Goal: Book appointment/travel/reservation

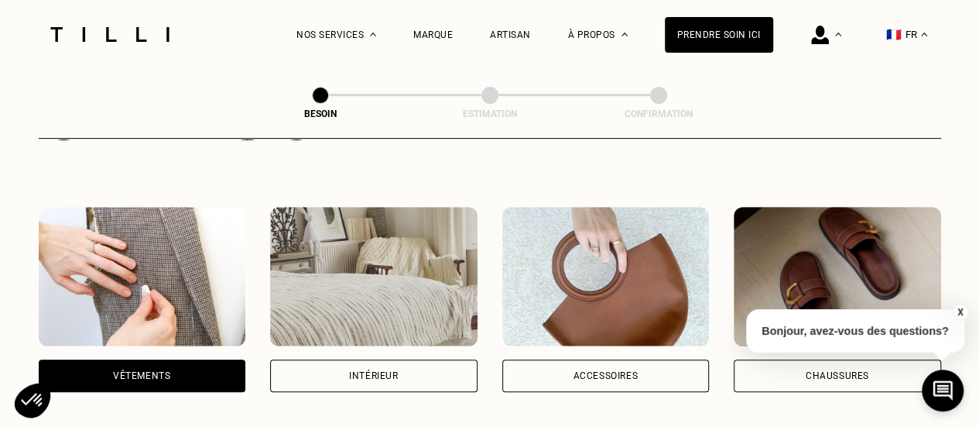
scroll to position [255, 0]
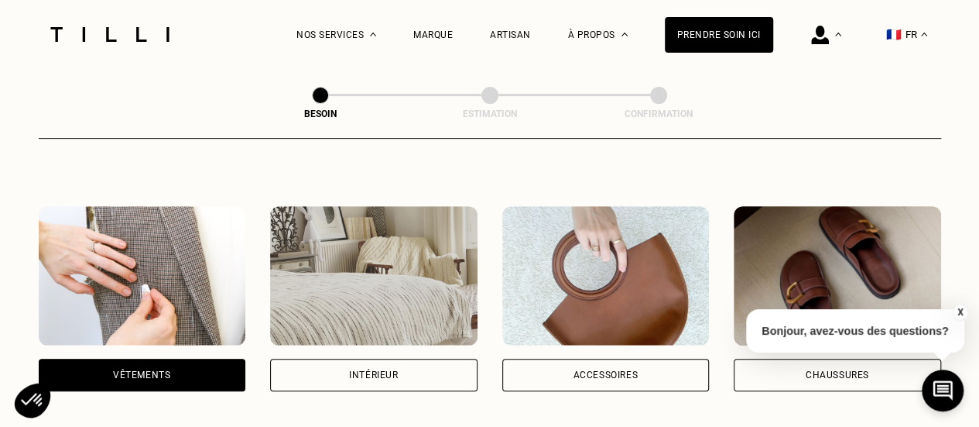
click at [164, 365] on div "Vêtements" at bounding box center [142, 374] width 207 height 33
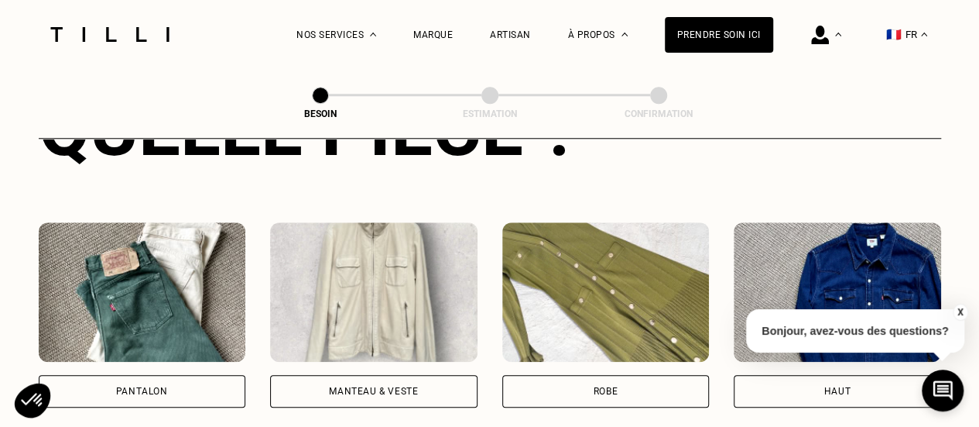
scroll to position [667, 0]
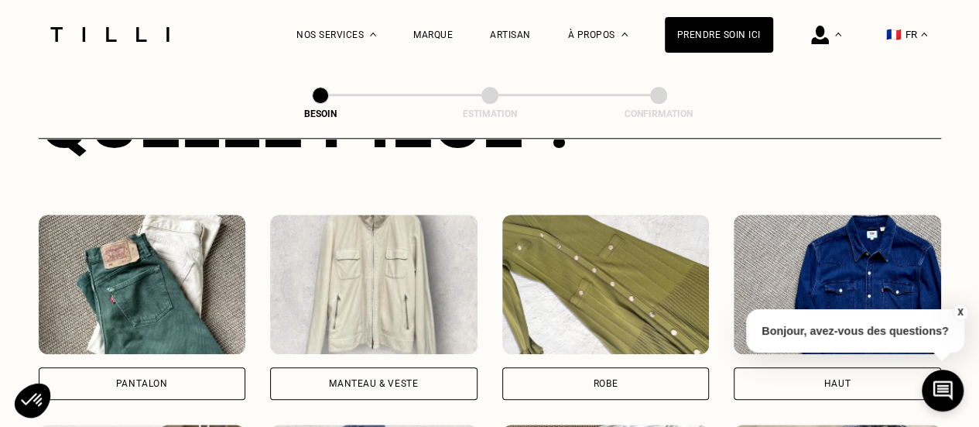
click at [203, 368] on div "Pantalon" at bounding box center [142, 383] width 207 height 33
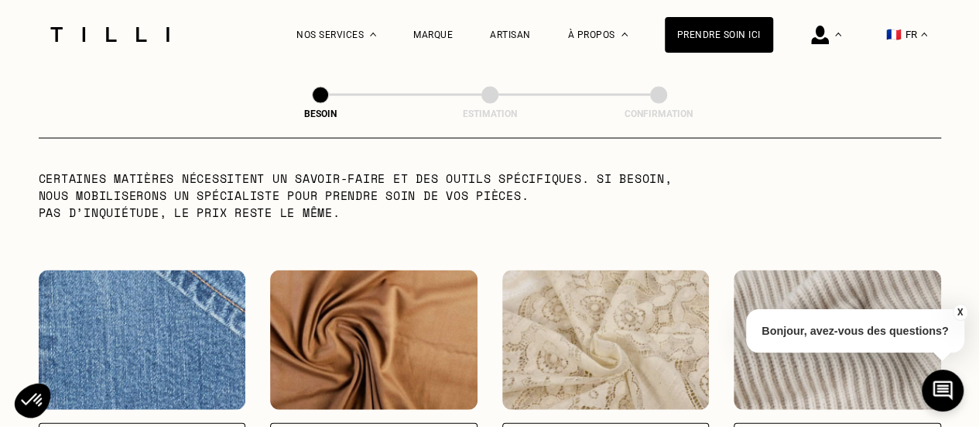
scroll to position [1600, 0]
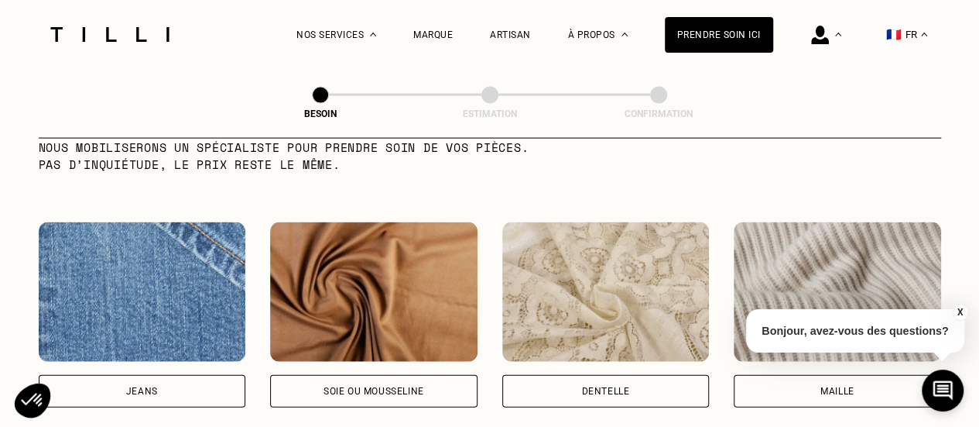
click at [142, 386] on div "Jeans" at bounding box center [142, 390] width 32 height 9
select select "FR"
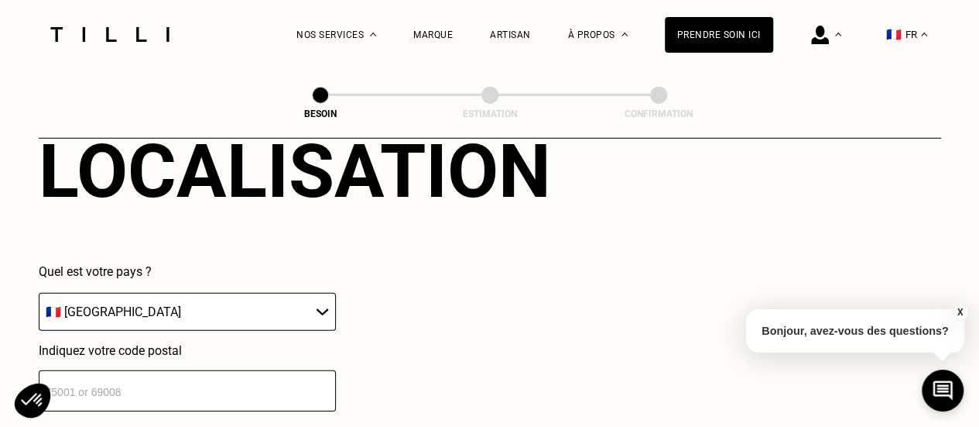
scroll to position [2189, 0]
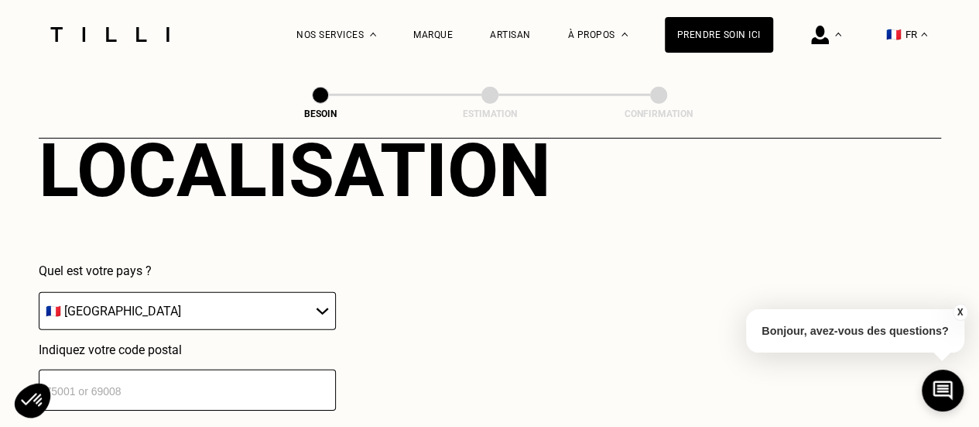
click at [161, 372] on input "number" at bounding box center [187, 389] width 297 height 41
type input "92320"
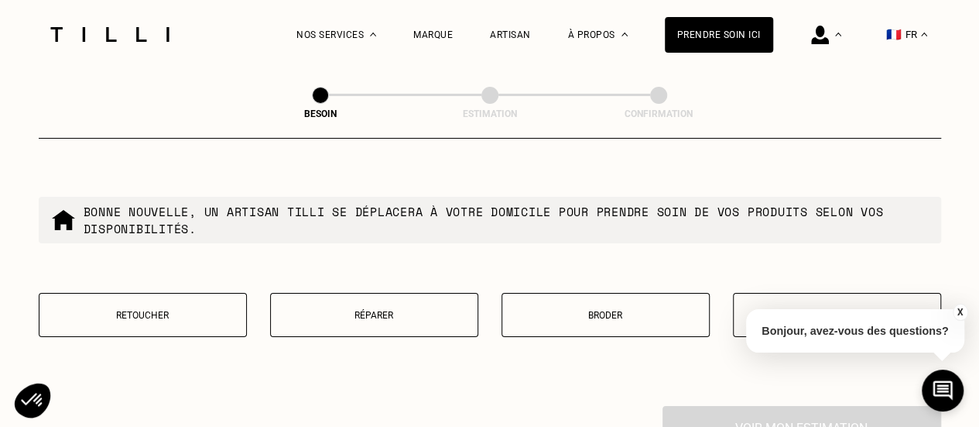
scroll to position [2645, 0]
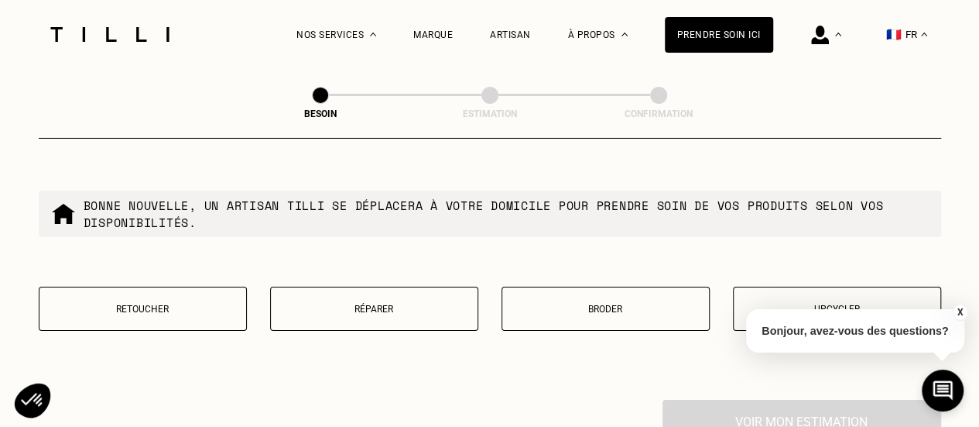
click at [150, 310] on button "Retoucher" at bounding box center [143, 308] width 208 height 44
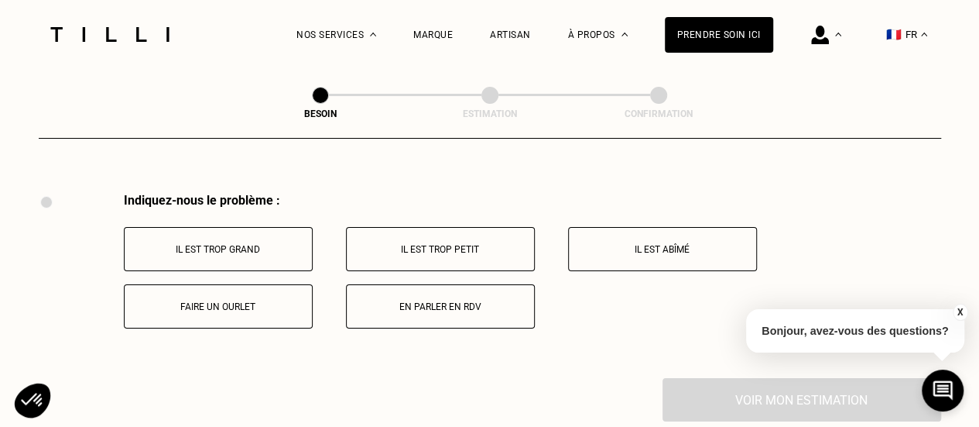
scroll to position [2861, 0]
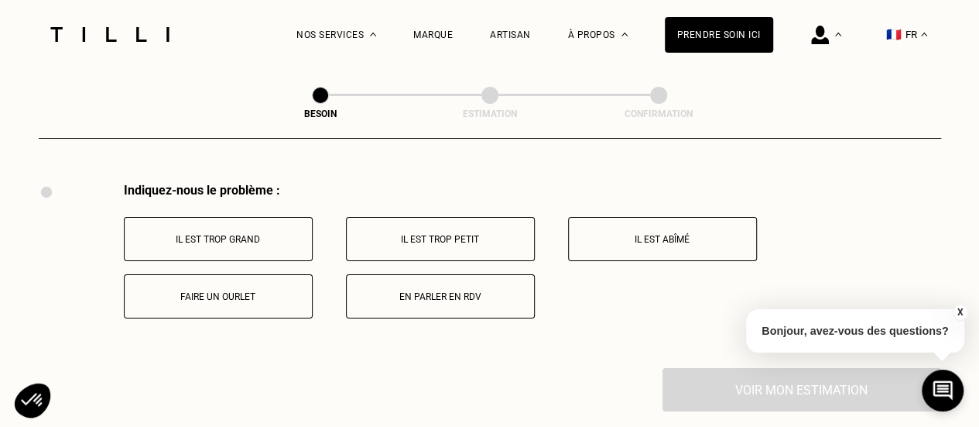
click at [225, 276] on button "Faire un ourlet" at bounding box center [218, 296] width 189 height 44
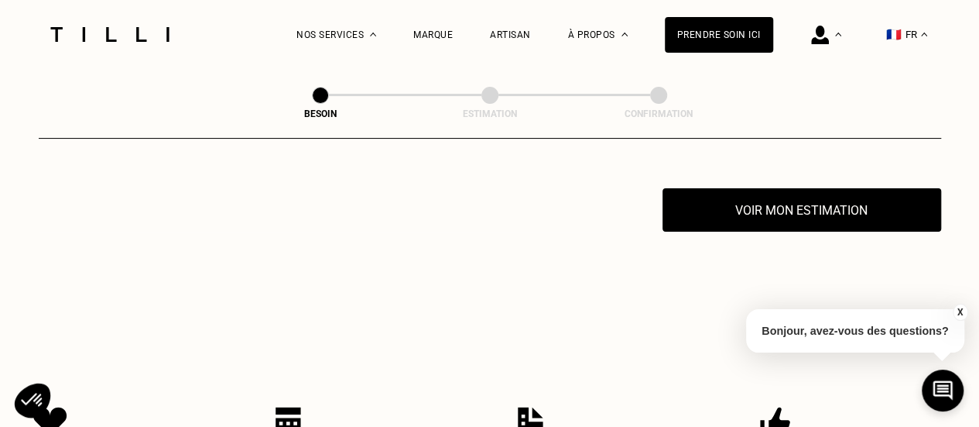
scroll to position [3046, 0]
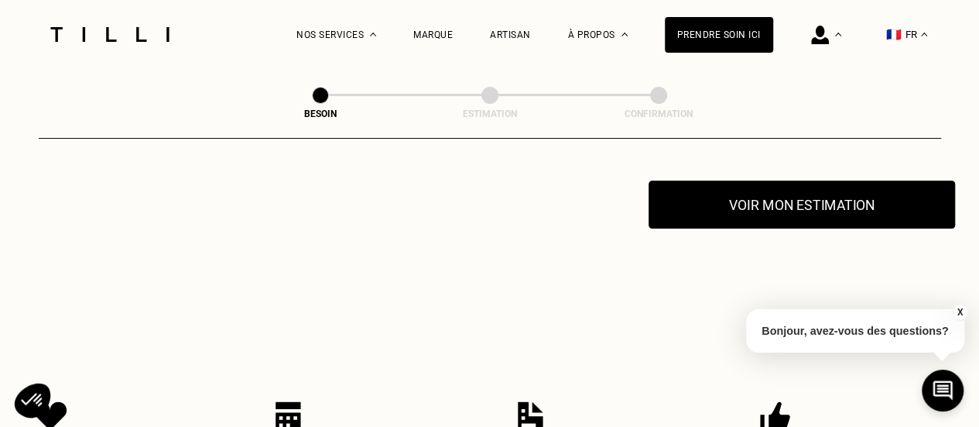
click at [729, 191] on button "Voir mon estimation" at bounding box center [802, 204] width 307 height 48
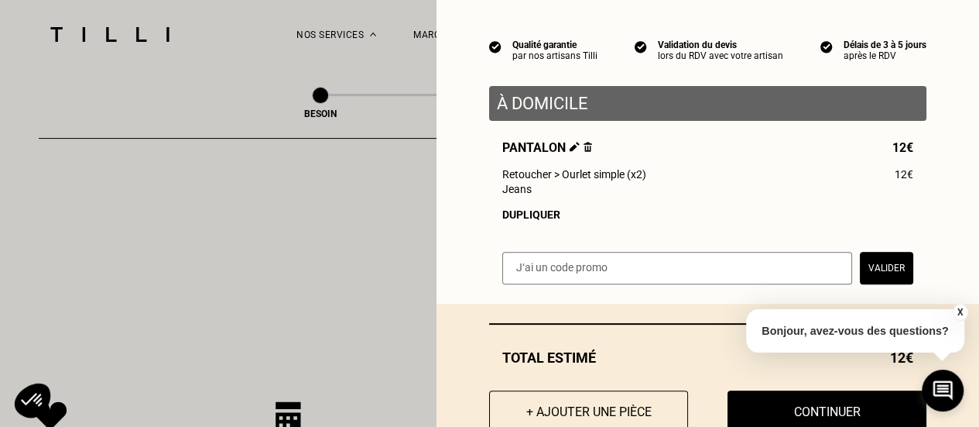
scroll to position [172, 0]
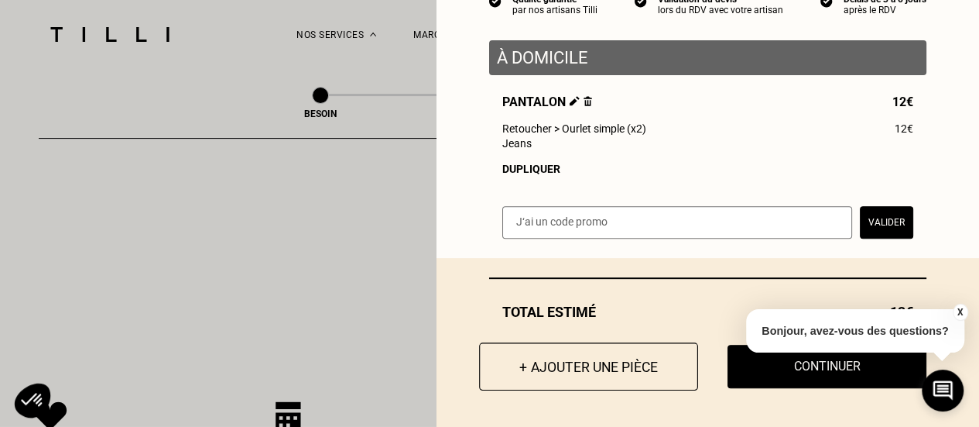
click at [594, 352] on button "+ Ajouter une pièce" at bounding box center [588, 366] width 219 height 48
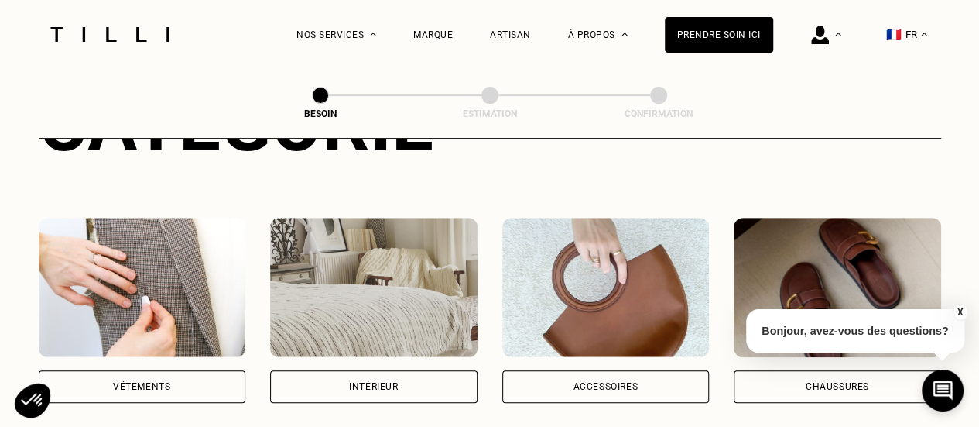
scroll to position [251, 0]
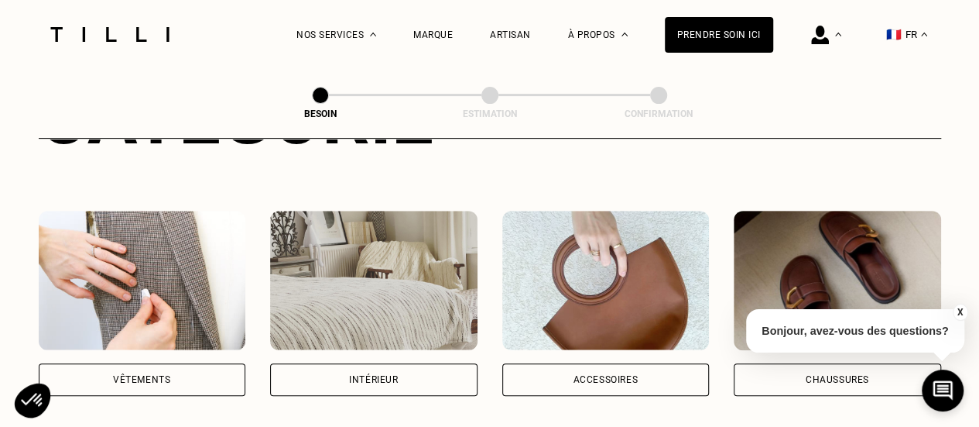
click at [142, 375] on div "Vêtements" at bounding box center [141, 379] width 57 height 9
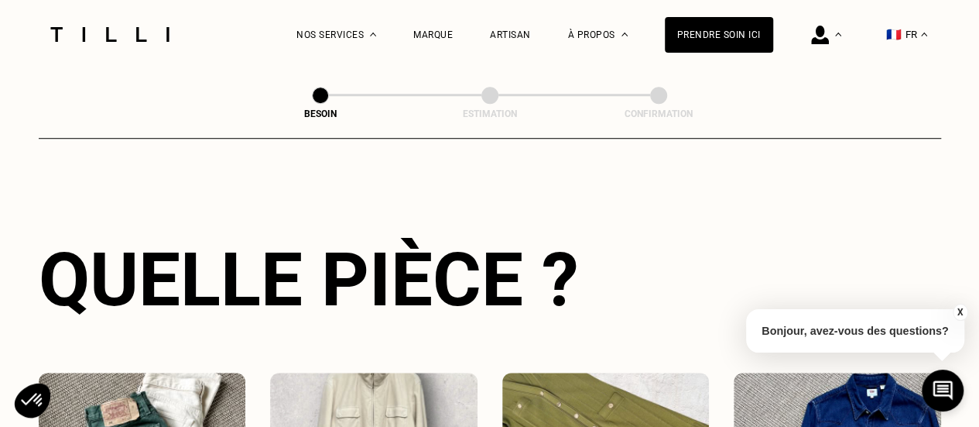
scroll to position [650, 0]
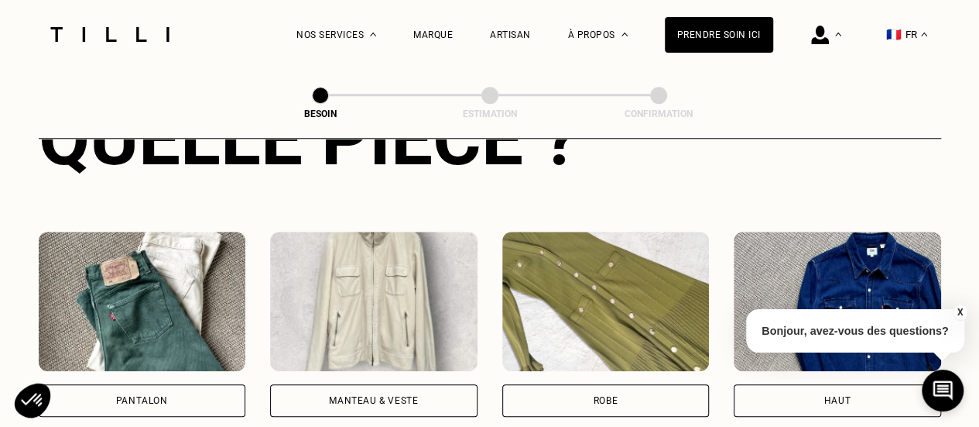
click at [205, 384] on div "Pantalon" at bounding box center [142, 400] width 207 height 33
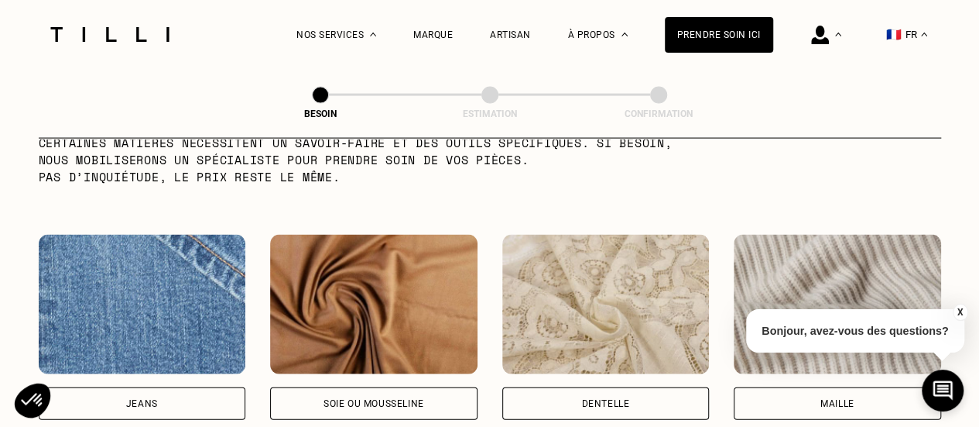
scroll to position [1598, 0]
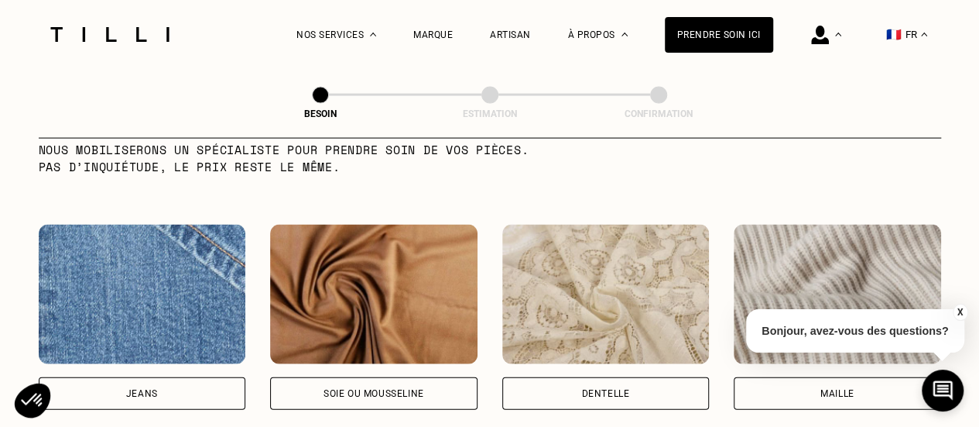
click at [149, 389] on div "Jeans" at bounding box center [142, 393] width 32 height 9
select select "FR"
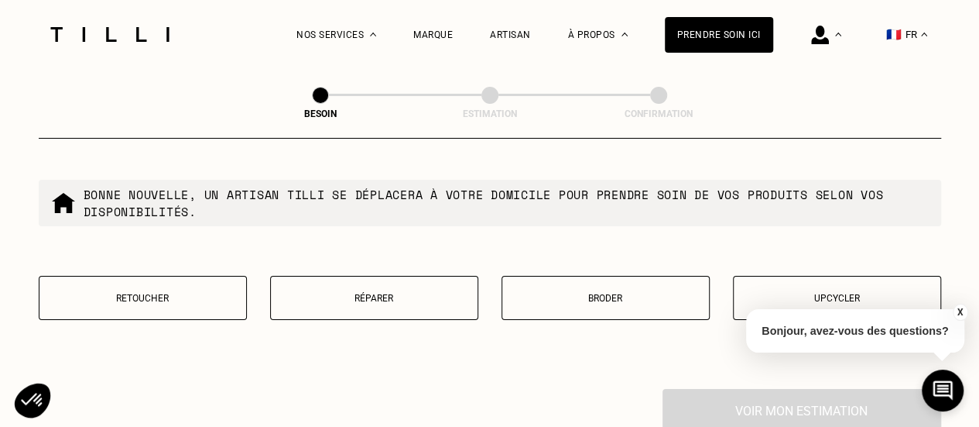
scroll to position [2656, 0]
click at [195, 292] on p "Retoucher" at bounding box center [142, 297] width 191 height 11
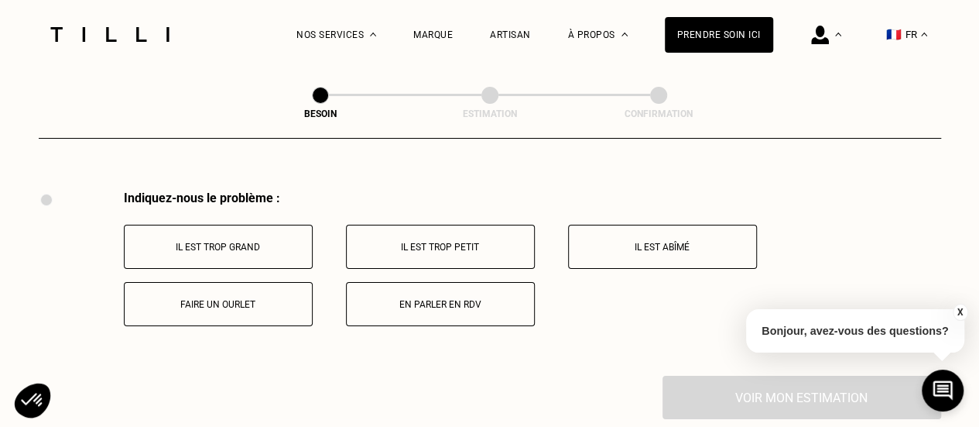
scroll to position [2861, 0]
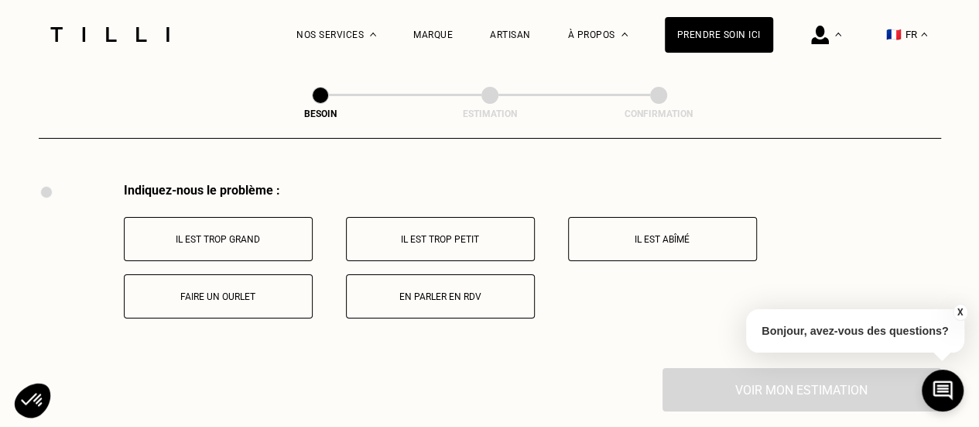
click at [252, 291] on p "Faire un ourlet" at bounding box center [218, 296] width 172 height 11
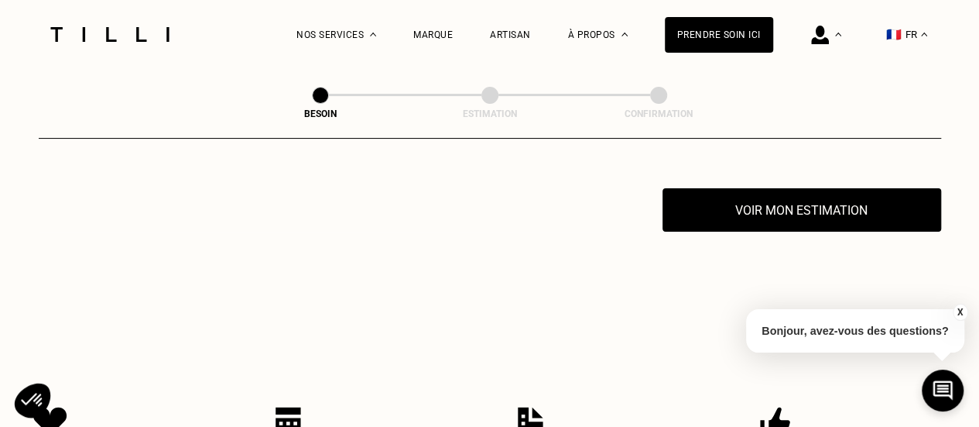
scroll to position [3046, 0]
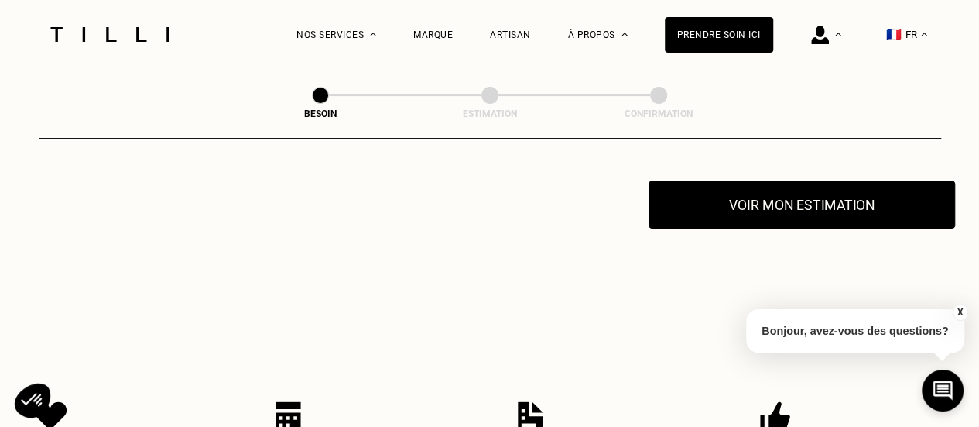
click at [724, 195] on button "Voir mon estimation" at bounding box center [802, 204] width 307 height 48
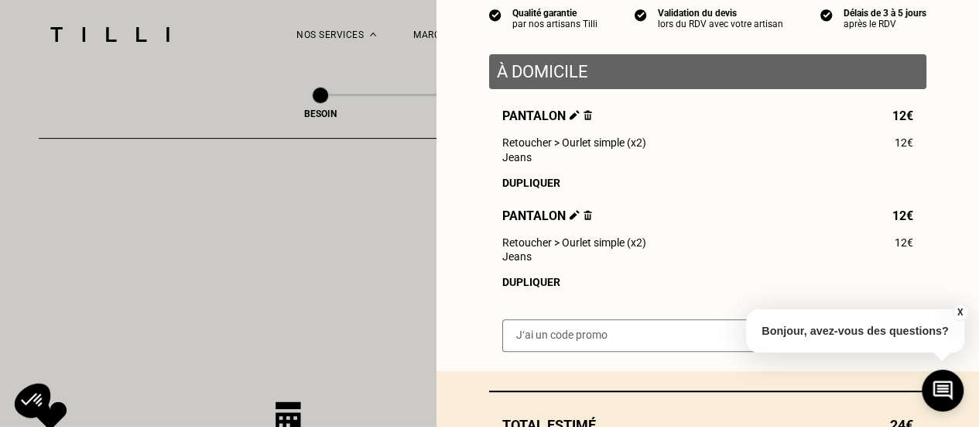
scroll to position [274, 0]
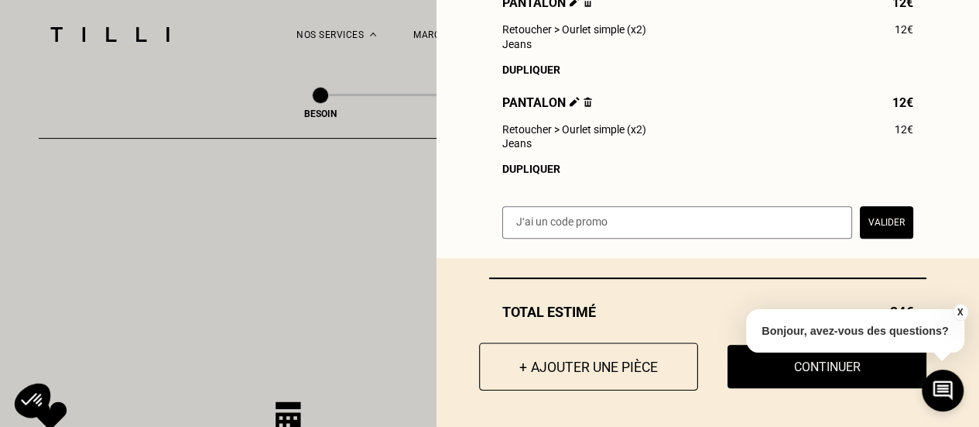
click at [576, 372] on button "+ Ajouter une pièce" at bounding box center [588, 366] width 219 height 48
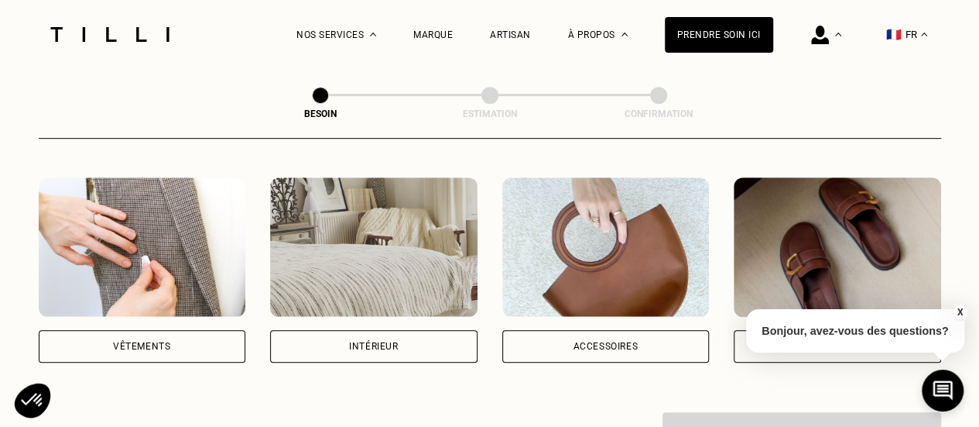
scroll to position [295, 0]
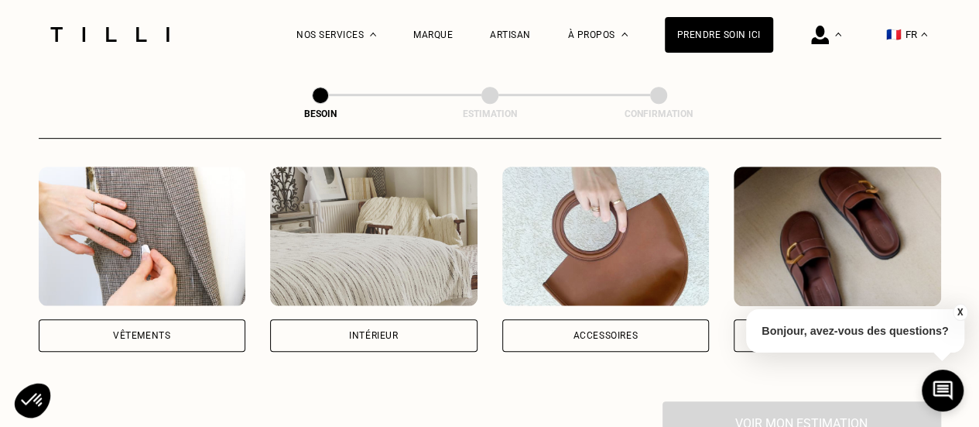
click at [211, 319] on div "Vêtements" at bounding box center [142, 335] width 207 height 33
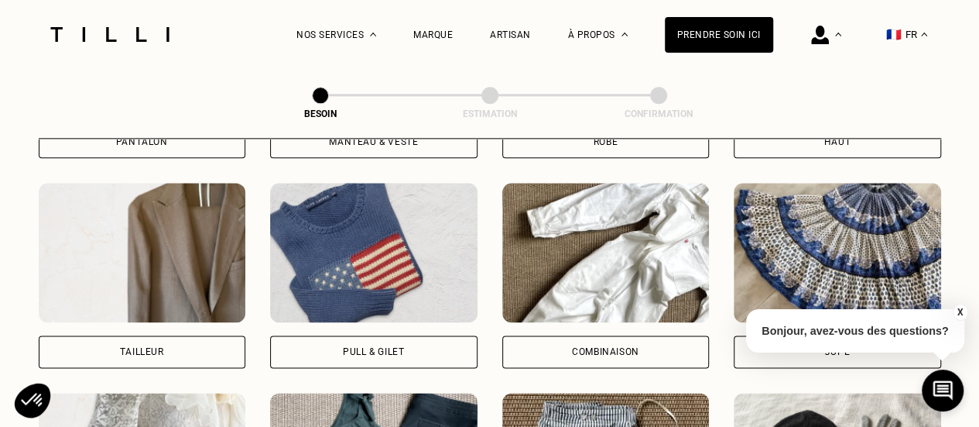
scroll to position [943, 0]
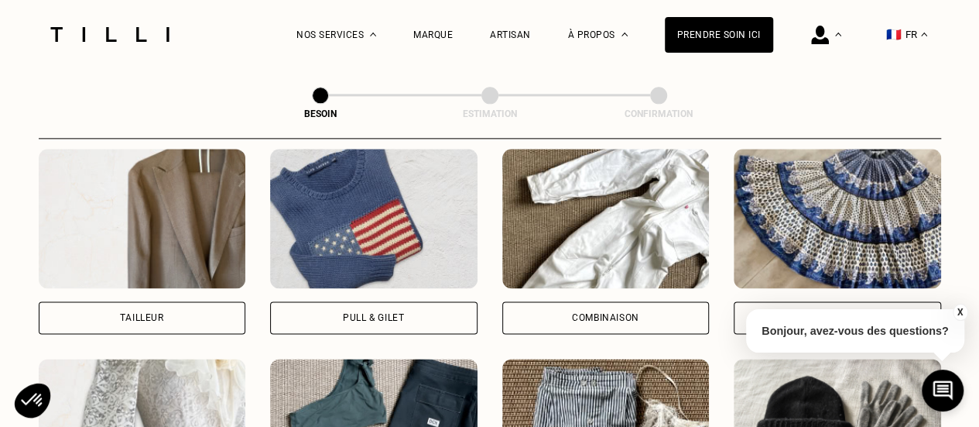
click at [552, 301] on div "Combinaison" at bounding box center [605, 317] width 207 height 33
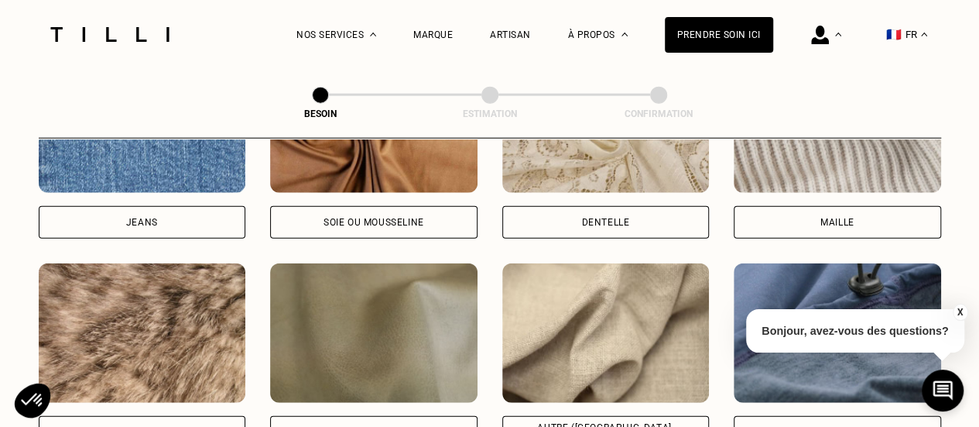
scroll to position [1767, 0]
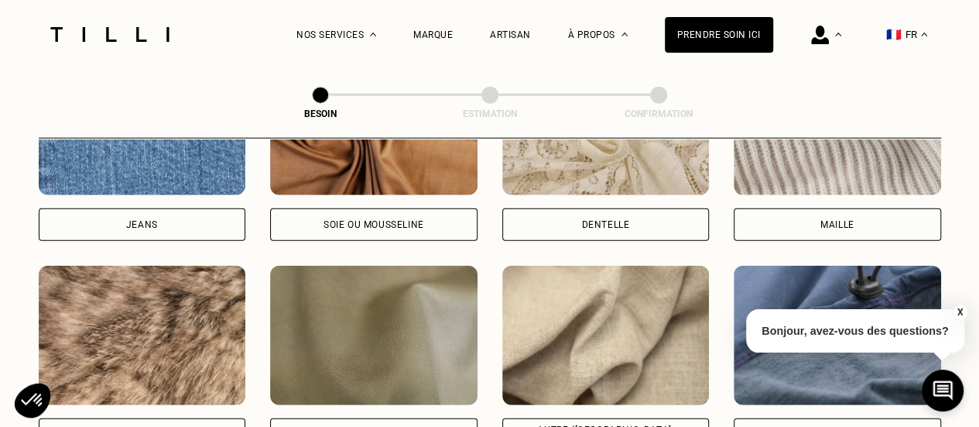
click at [201, 208] on div "Jeans" at bounding box center [142, 224] width 207 height 33
select select "FR"
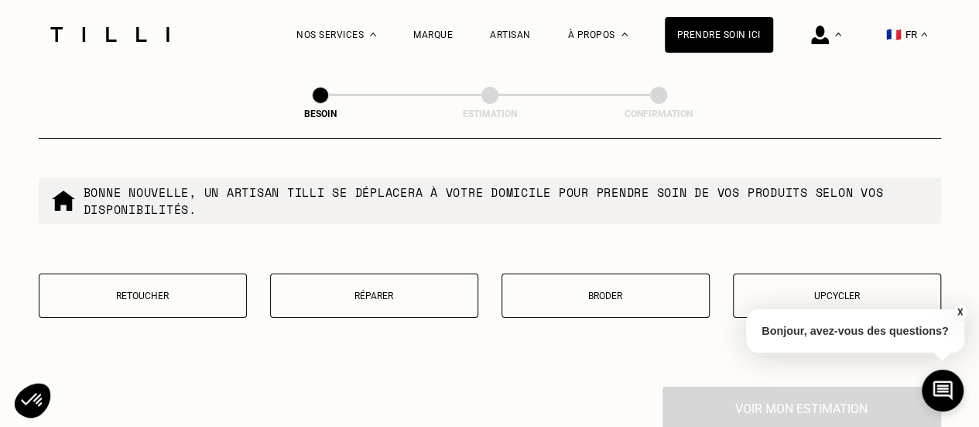
scroll to position [2662, 0]
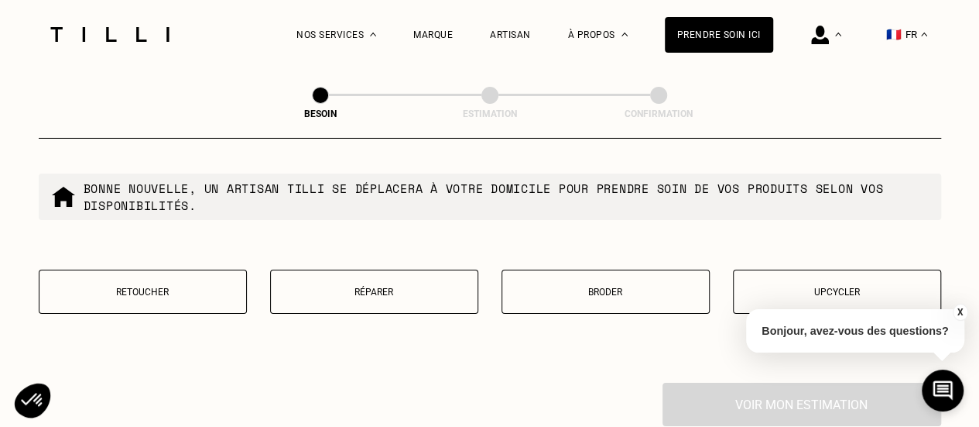
click at [348, 286] on p "Réparer" at bounding box center [374, 291] width 191 height 11
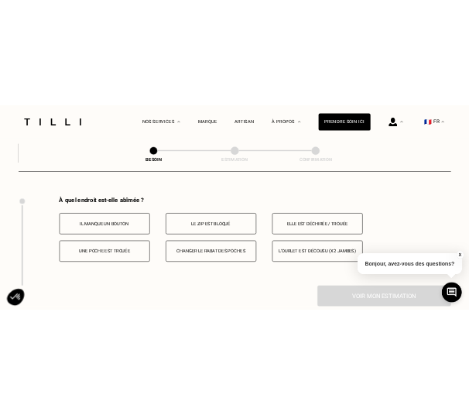
scroll to position [2861, 0]
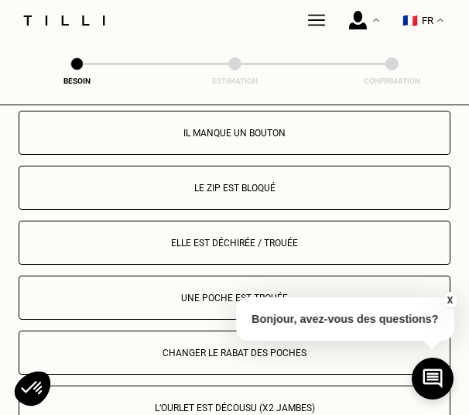
click at [326, 196] on button "Le zip est bloqué" at bounding box center [235, 188] width 432 height 44
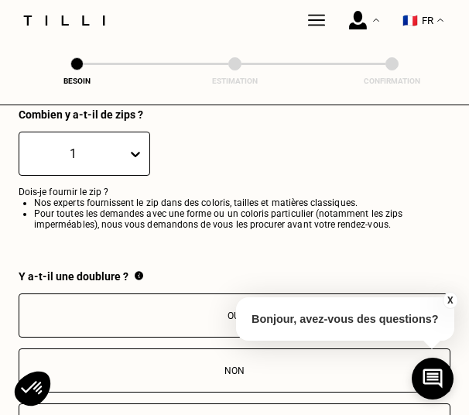
scroll to position [3219, 6]
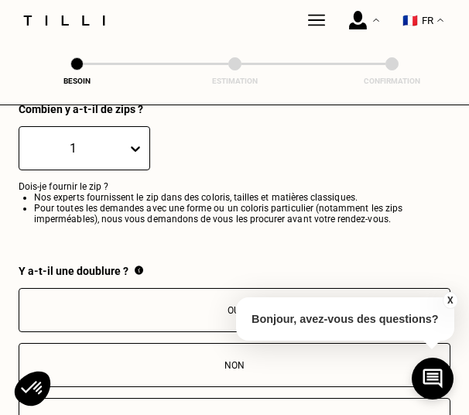
click at [454, 297] on button "X" at bounding box center [449, 300] width 15 height 17
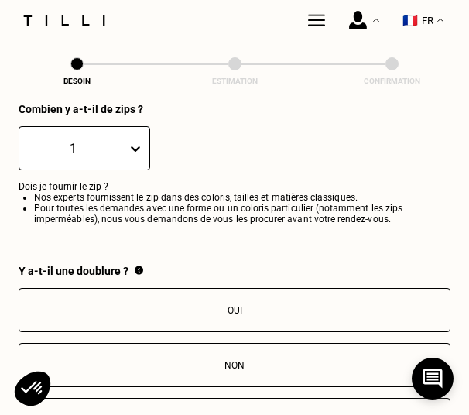
click at [271, 367] on p "Non" at bounding box center [234, 365] width 415 height 11
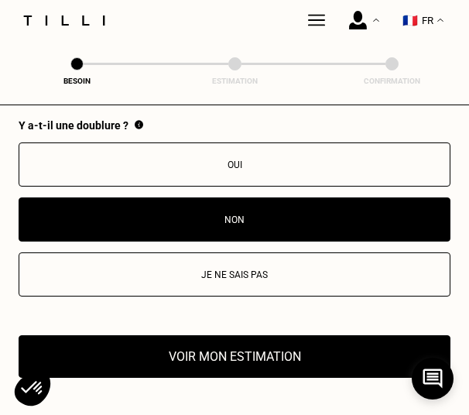
scroll to position [3365, 6]
click at [331, 351] on button "Voir mon estimation" at bounding box center [235, 356] width 432 height 43
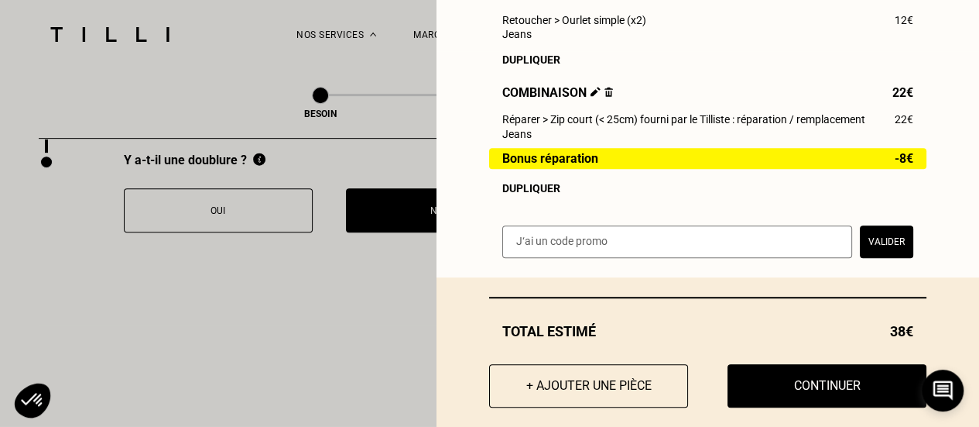
scroll to position [377, 0]
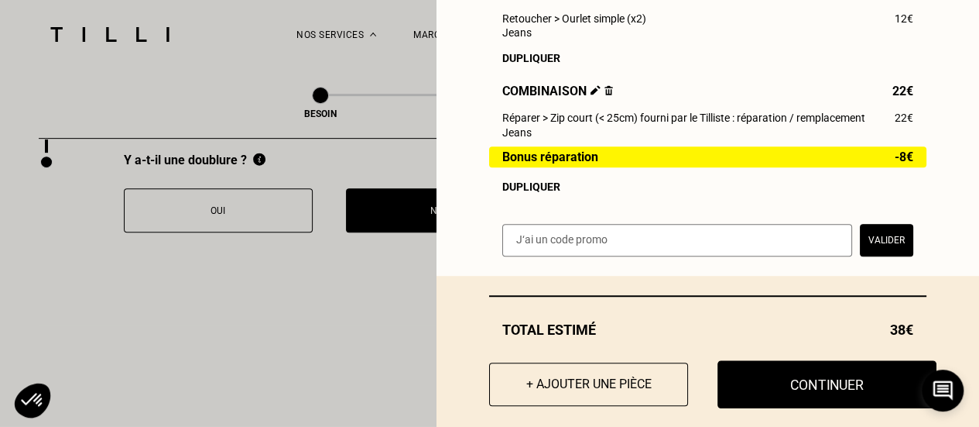
click at [789, 379] on button "Continuer" at bounding box center [827, 384] width 219 height 48
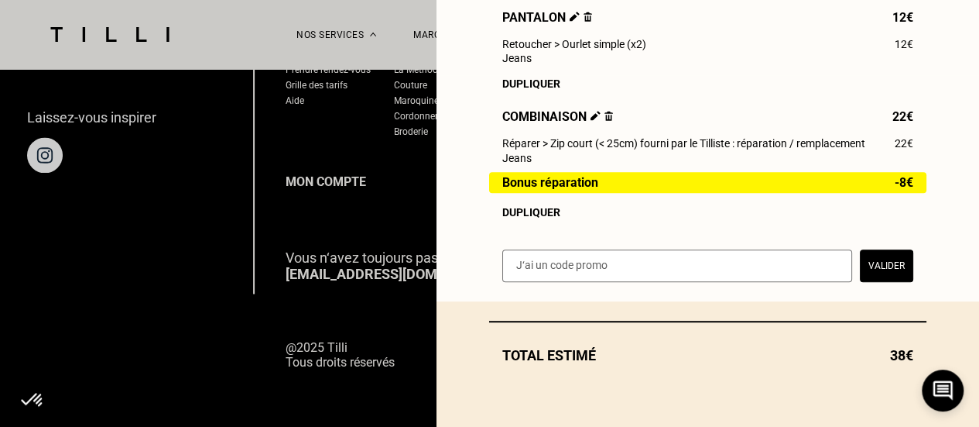
scroll to position [360, 0]
select select "FR"
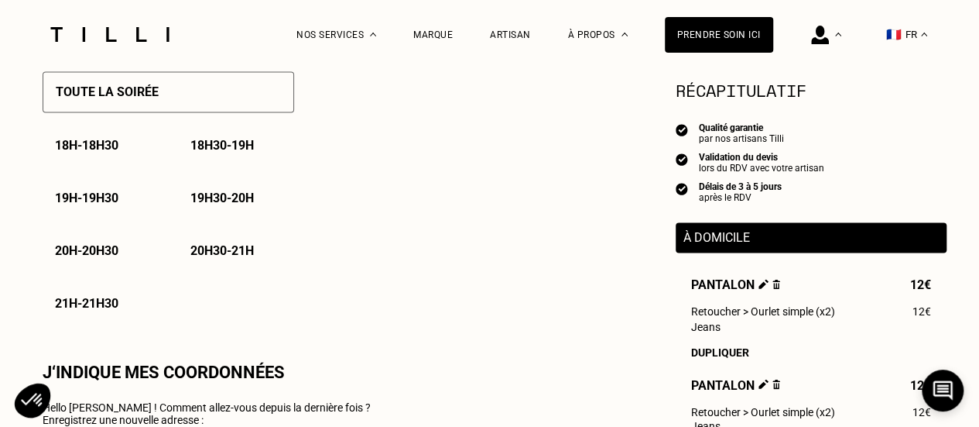
type input "06 36 36 63 54"
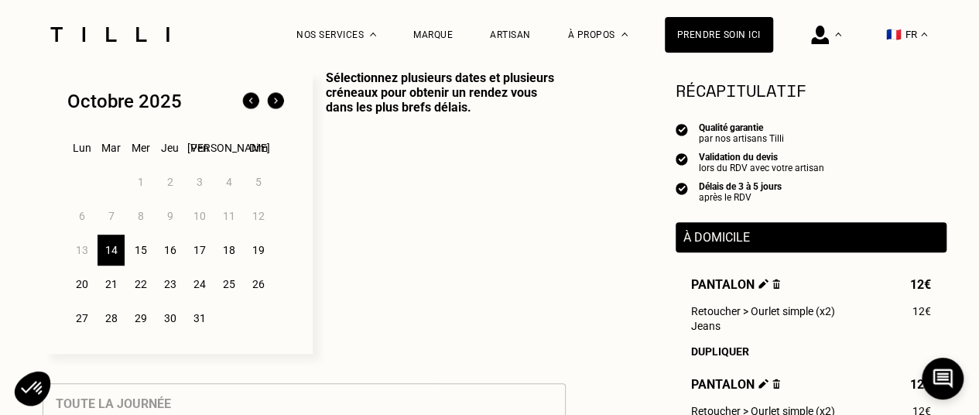
scroll to position [408, 0]
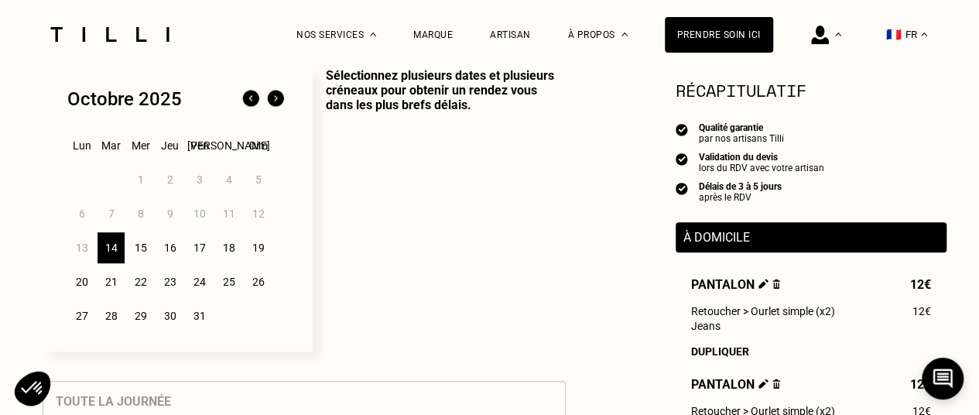
click at [146, 247] on div "15" at bounding box center [140, 247] width 27 height 31
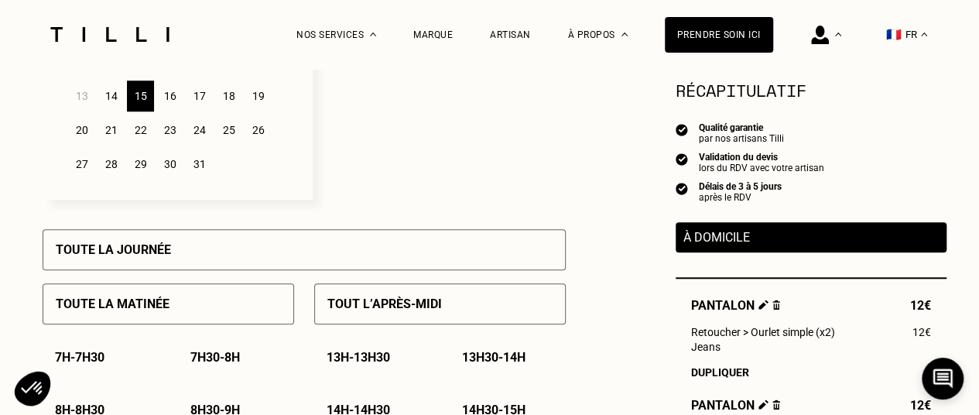
scroll to position [601, 0]
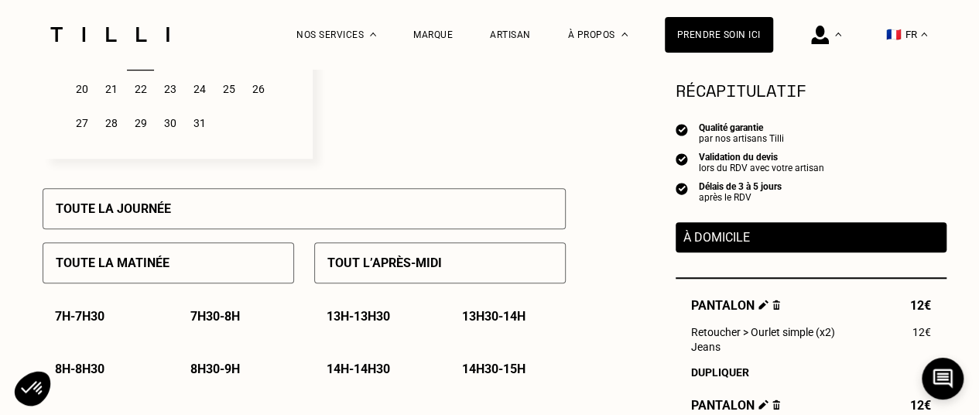
click at [391, 259] on p "Tout l’après-midi" at bounding box center [384, 262] width 115 height 15
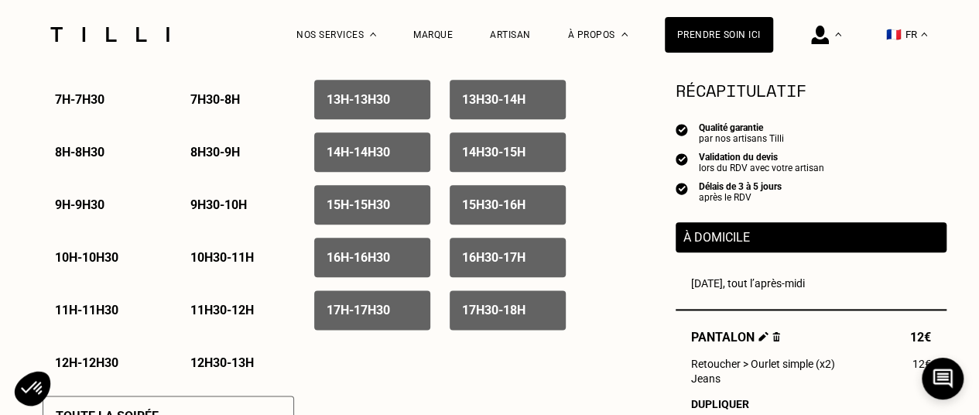
scroll to position [818, 0]
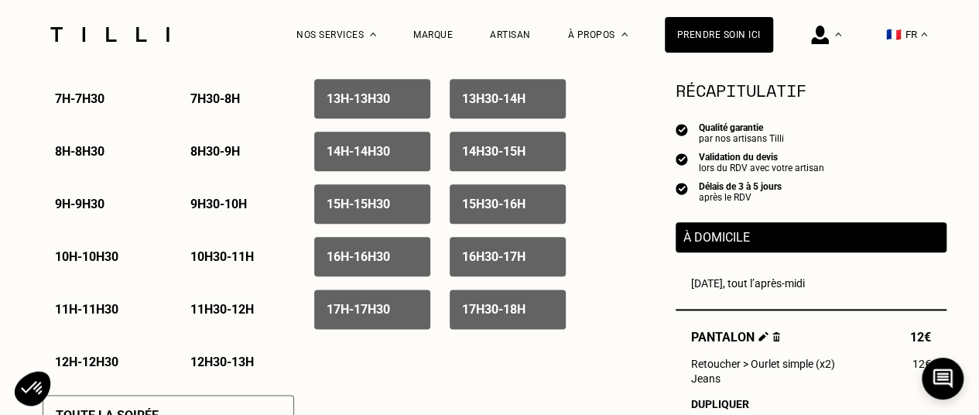
click at [117, 264] on p "10h - 10h30" at bounding box center [86, 256] width 63 height 15
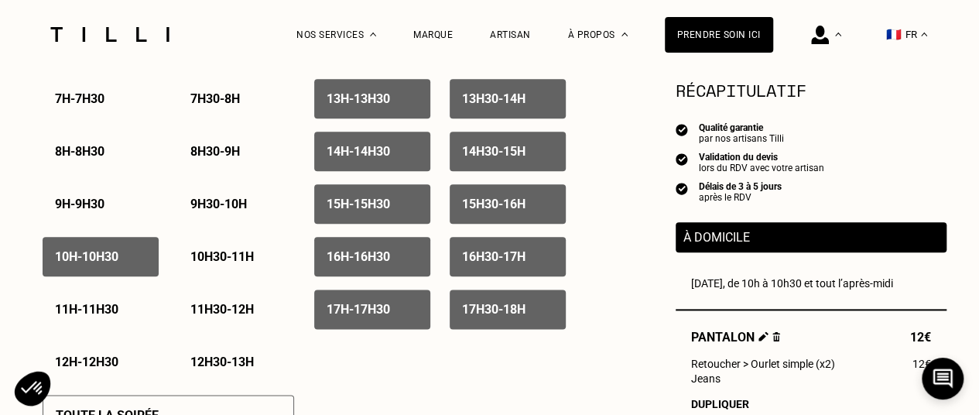
click at [226, 369] on p "12h30 - 13h" at bounding box center [221, 362] width 63 height 15
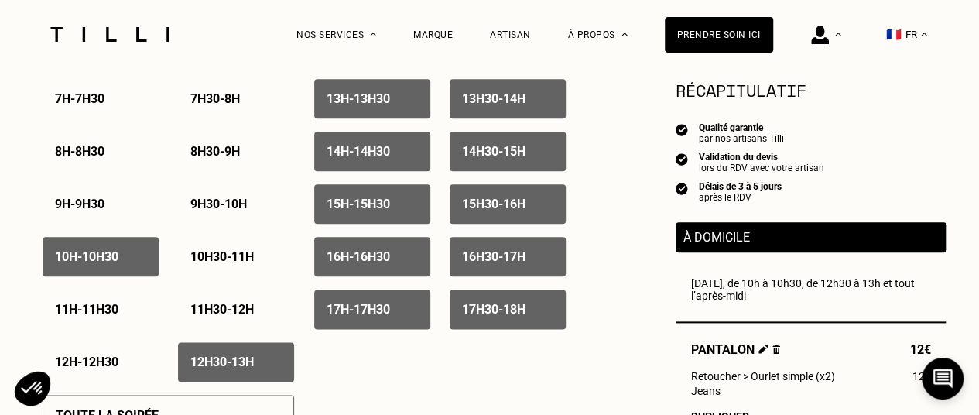
click at [235, 264] on p "10h30 - 11h" at bounding box center [221, 256] width 63 height 15
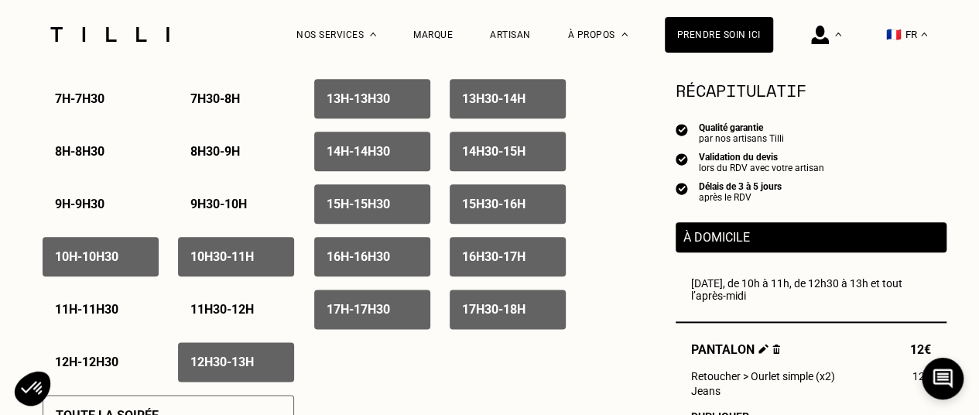
click at [76, 329] on div "11h - 11h30" at bounding box center [101, 309] width 116 height 39
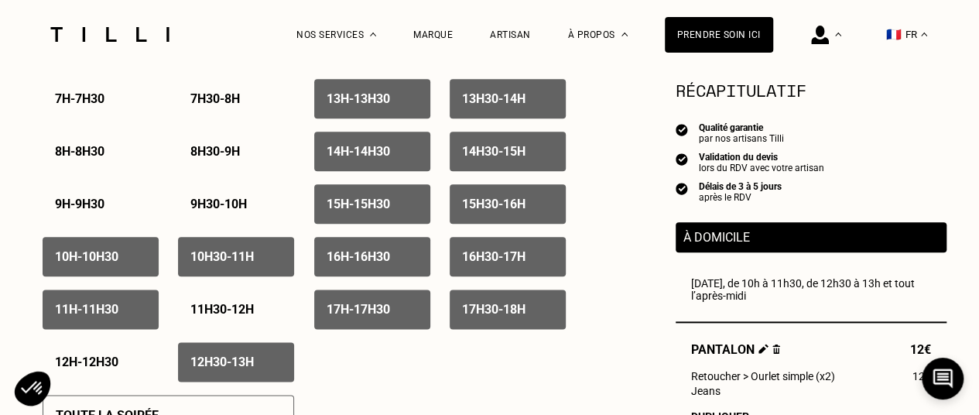
click at [81, 357] on div "12h - 12h30" at bounding box center [101, 361] width 116 height 39
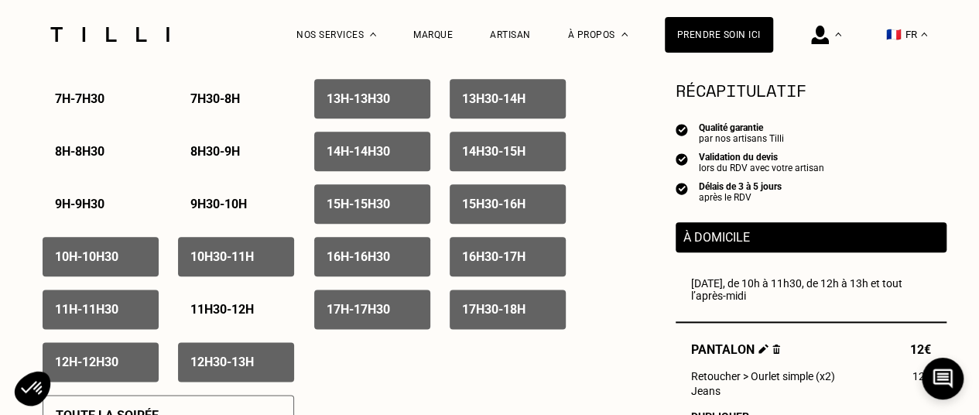
click at [218, 315] on p "11h30 - 12h" at bounding box center [221, 309] width 63 height 15
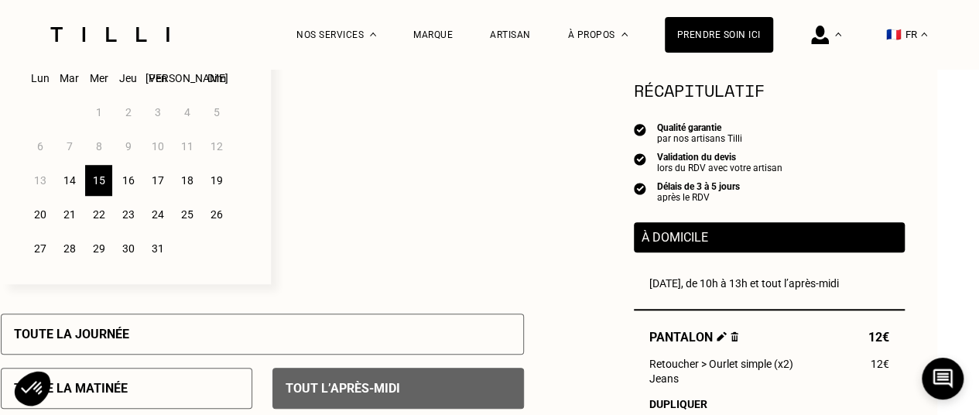
scroll to position [475, 42]
click at [141, 193] on div "16" at bounding box center [128, 181] width 27 height 31
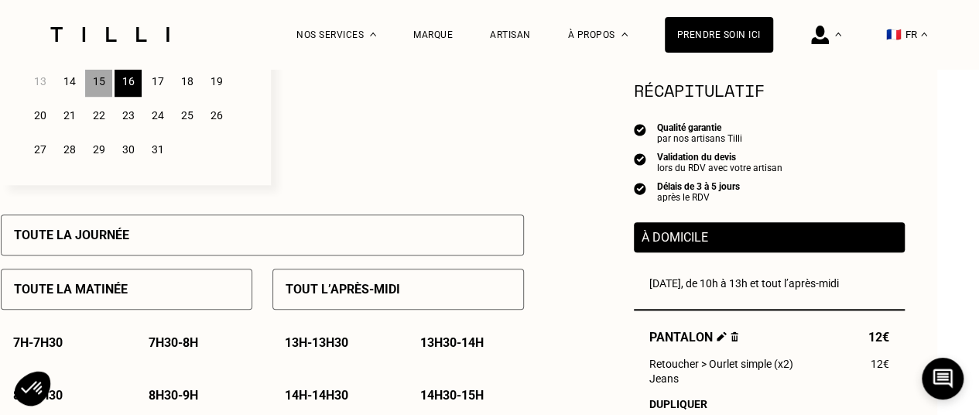
scroll to position [634, 42]
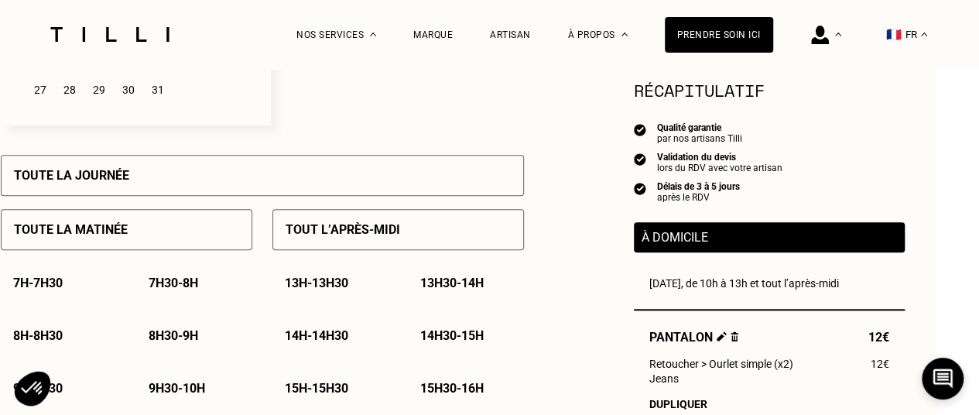
click at [351, 233] on p "Tout l’après-midi" at bounding box center [343, 229] width 115 height 15
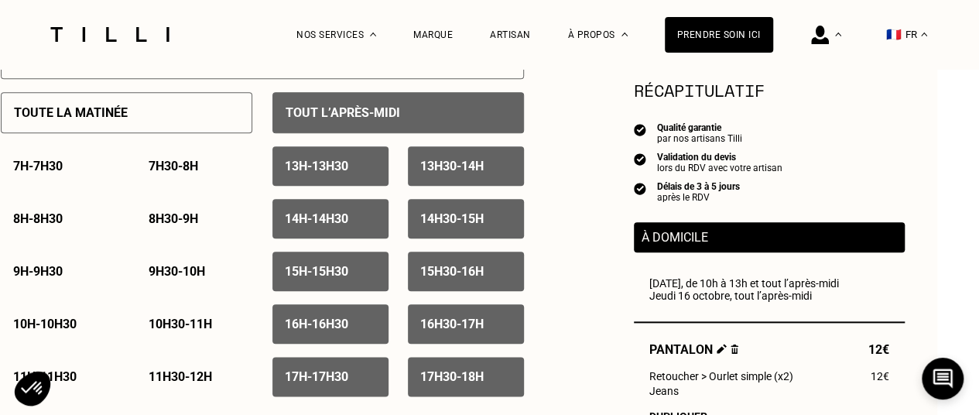
scroll to position [752, 42]
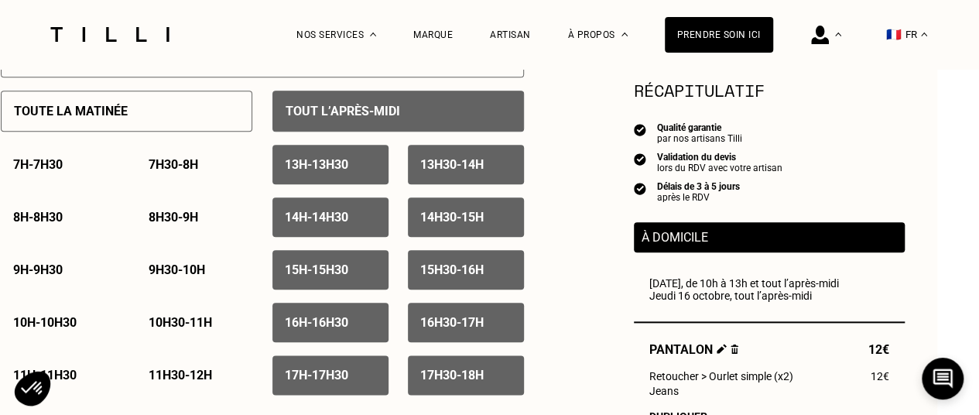
click at [197, 273] on p "9h30 - 10h" at bounding box center [177, 269] width 57 height 15
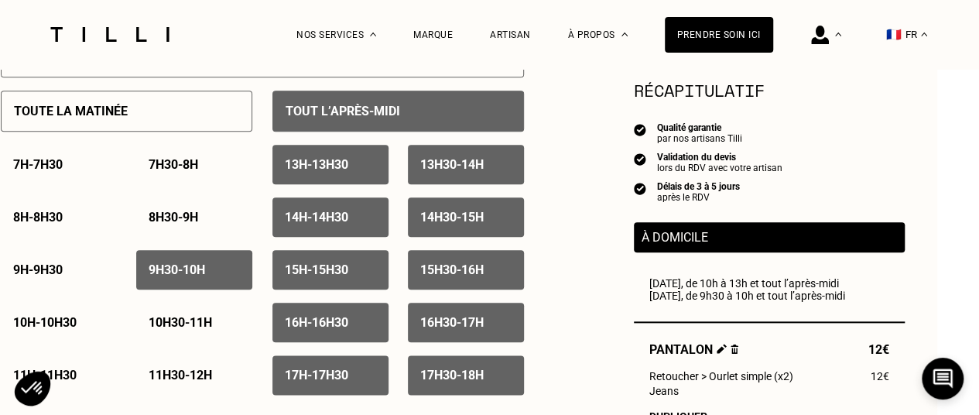
click at [50, 323] on p "10h - 10h30" at bounding box center [44, 322] width 63 height 15
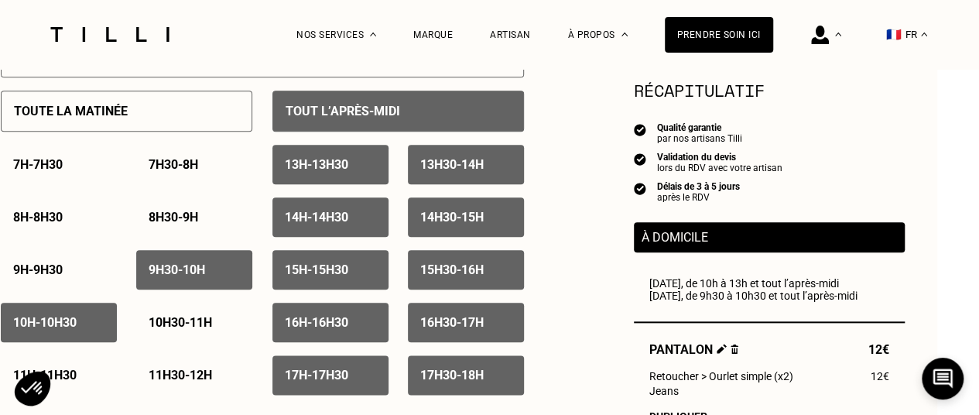
click at [150, 322] on p "10h30 - 11h" at bounding box center [180, 322] width 63 height 15
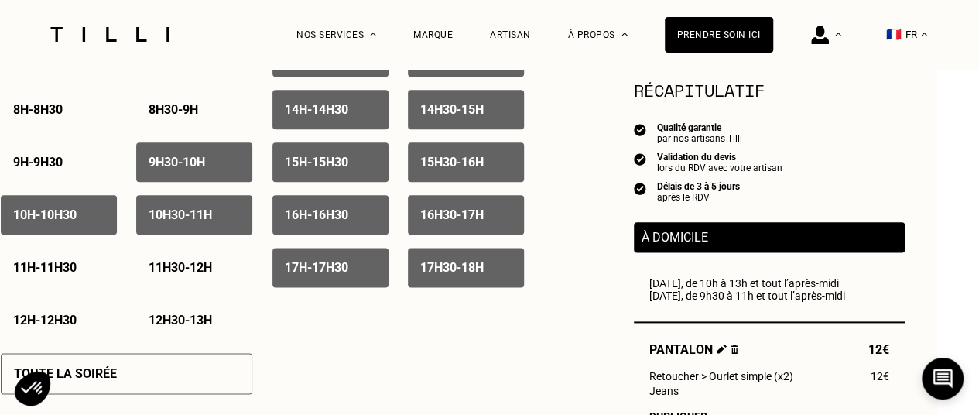
scroll to position [873, 42]
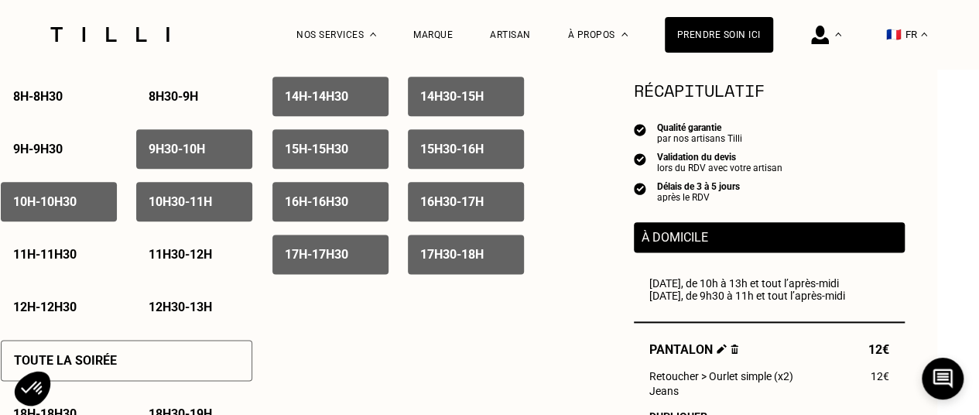
click at [49, 266] on div "11h - 11h30" at bounding box center [59, 254] width 116 height 39
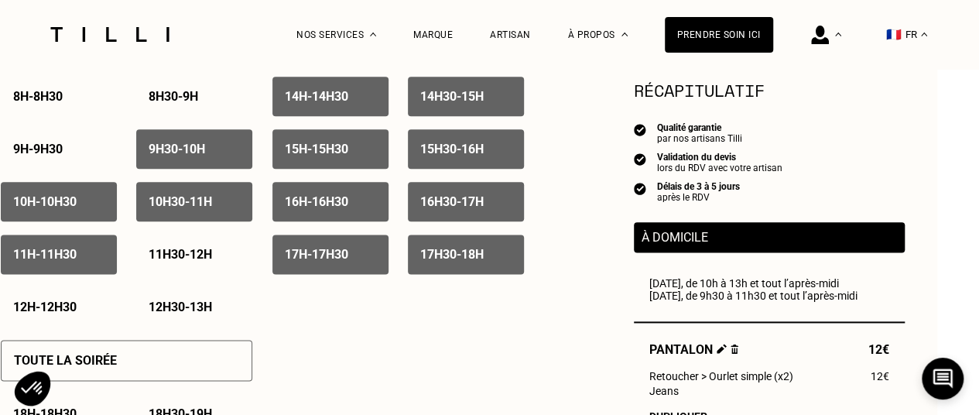
click at [173, 248] on div "11h30 - 12h" at bounding box center [194, 254] width 116 height 39
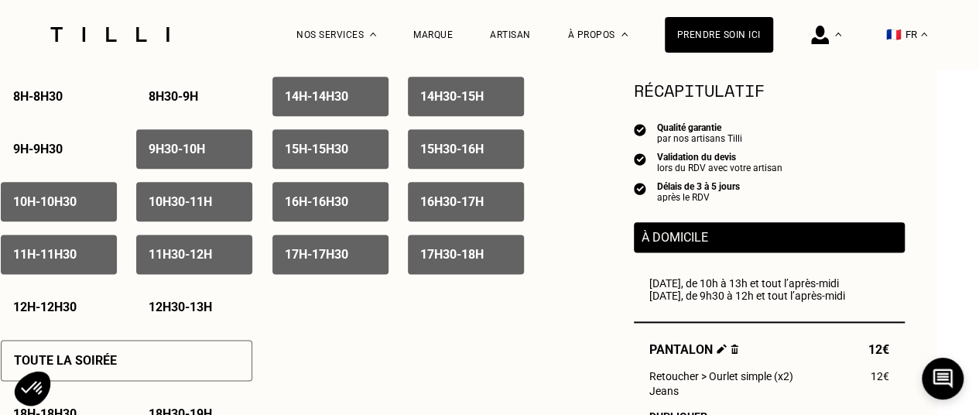
click at [59, 323] on div "12h - 12h30" at bounding box center [59, 306] width 116 height 39
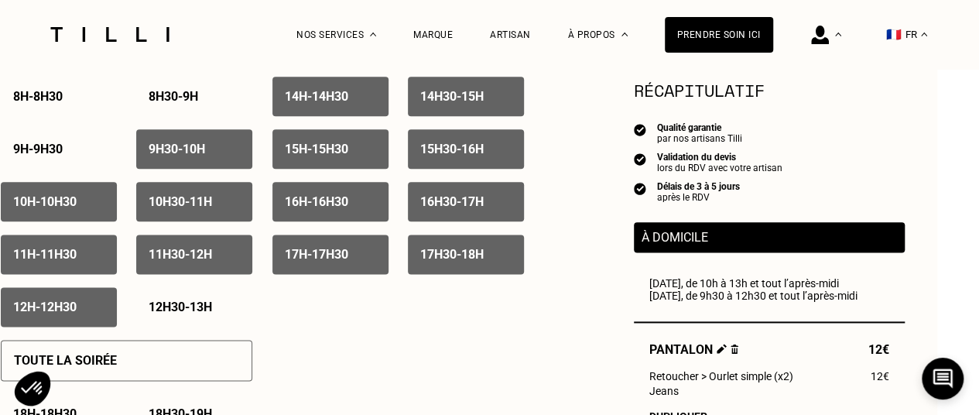
click at [177, 313] on p "12h30 - 13h" at bounding box center [180, 307] width 63 height 15
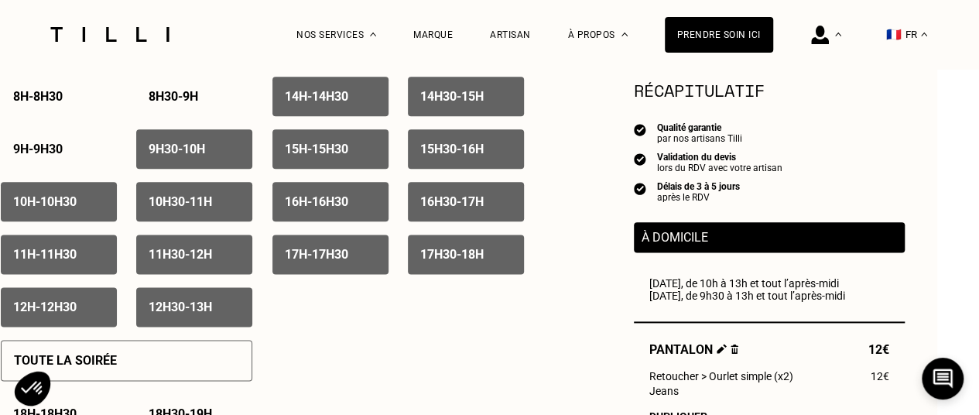
click at [153, 359] on div "Toute la soirée" at bounding box center [127, 360] width 252 height 41
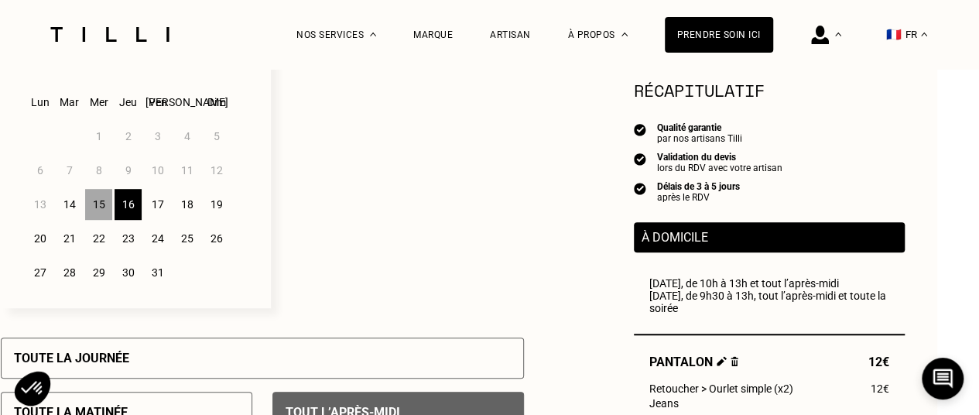
scroll to position [451, 42]
click at [187, 206] on div "18" at bounding box center [186, 205] width 27 height 31
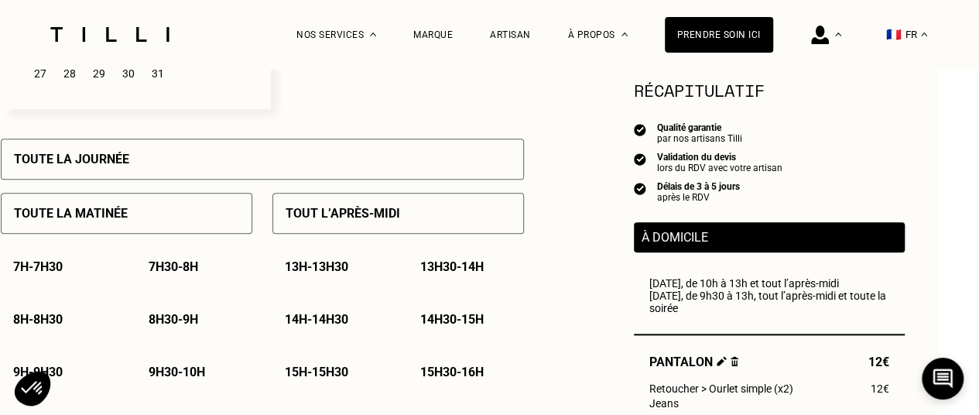
scroll to position [653, 42]
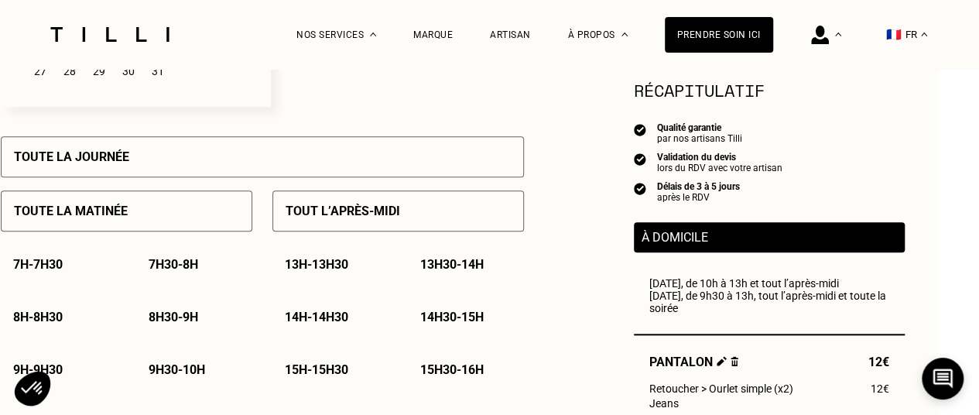
click at [403, 214] on div "Tout l’après-midi" at bounding box center [399, 210] width 252 height 41
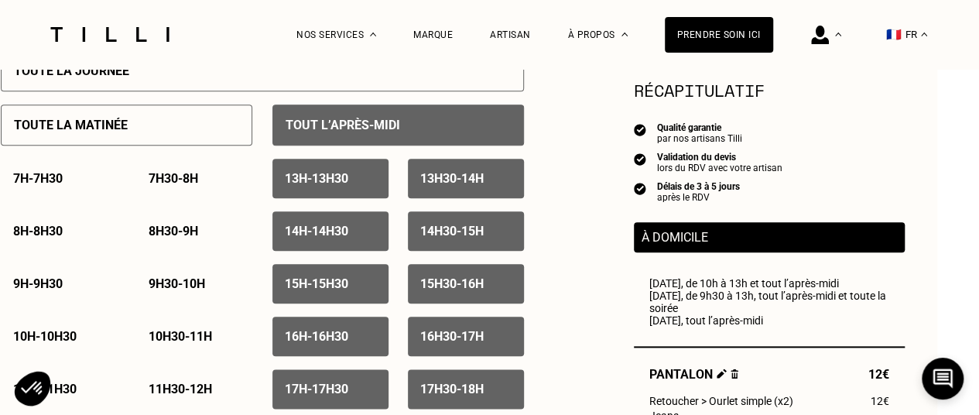
scroll to position [742, 42]
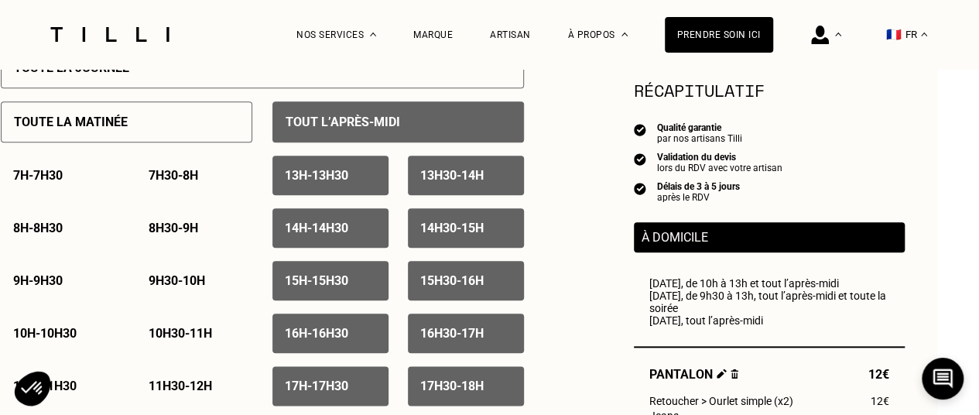
click at [356, 170] on div "13h - 13h30" at bounding box center [331, 175] width 116 height 39
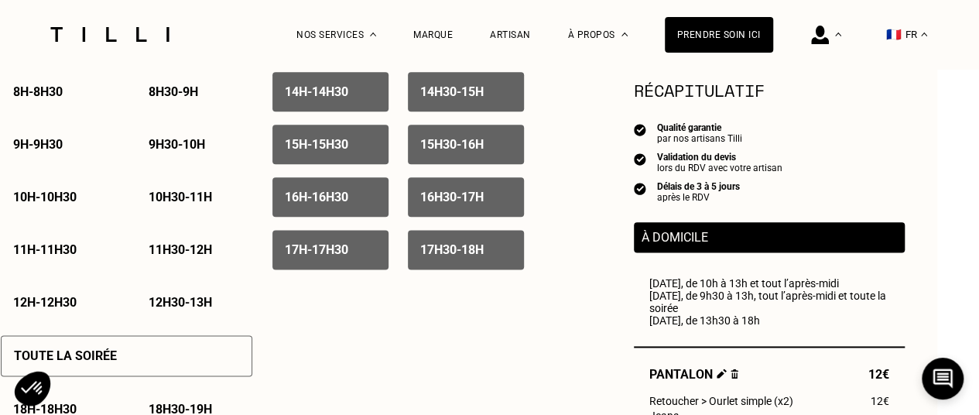
scroll to position [879, 42]
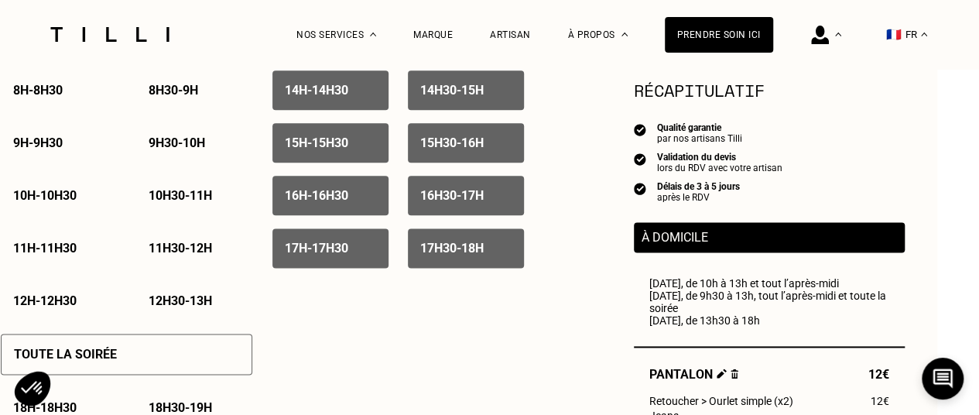
click at [114, 354] on p "Toute la soirée" at bounding box center [65, 354] width 103 height 15
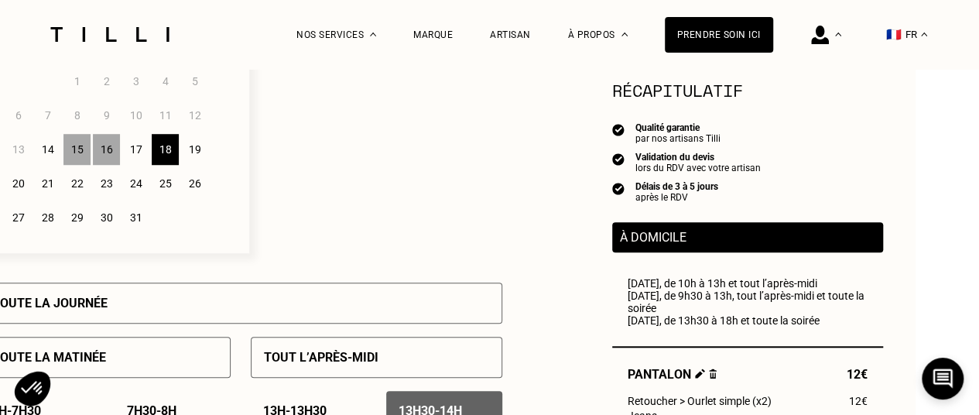
scroll to position [506, 63]
click at [195, 149] on div "19" at bounding box center [194, 150] width 27 height 31
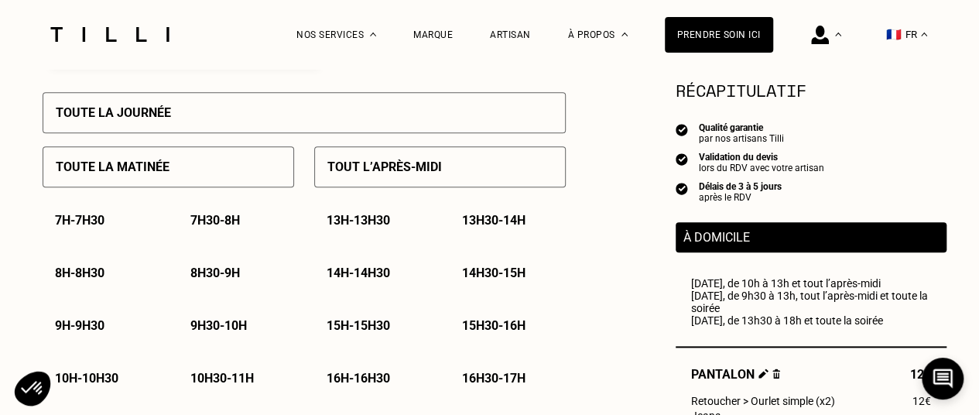
scroll to position [705, 0]
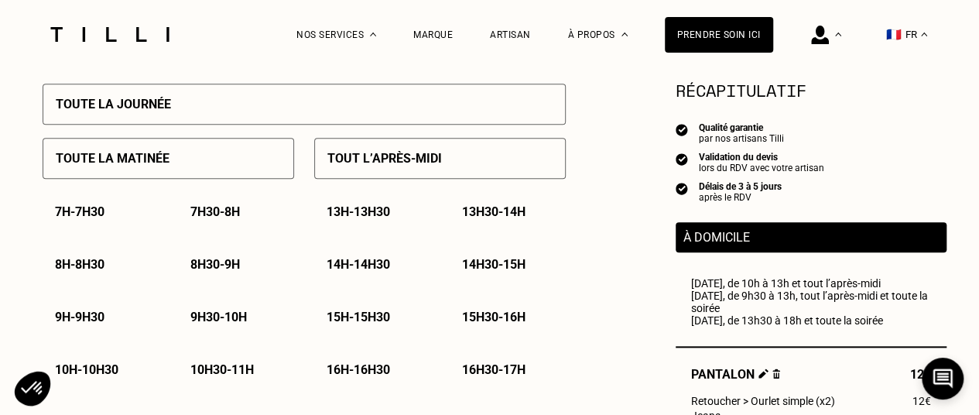
click at [70, 334] on div "9h - 9h30" at bounding box center [101, 316] width 116 height 39
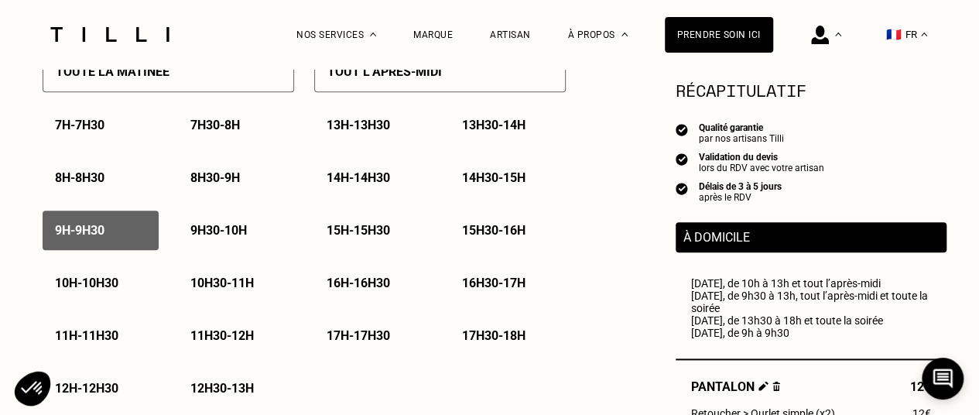
scroll to position [797, 0]
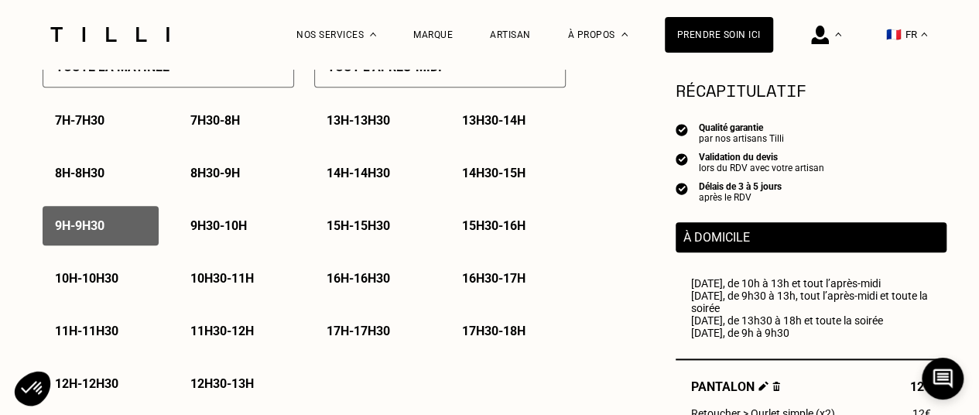
click at [103, 338] on p "11h - 11h30" at bounding box center [86, 331] width 63 height 15
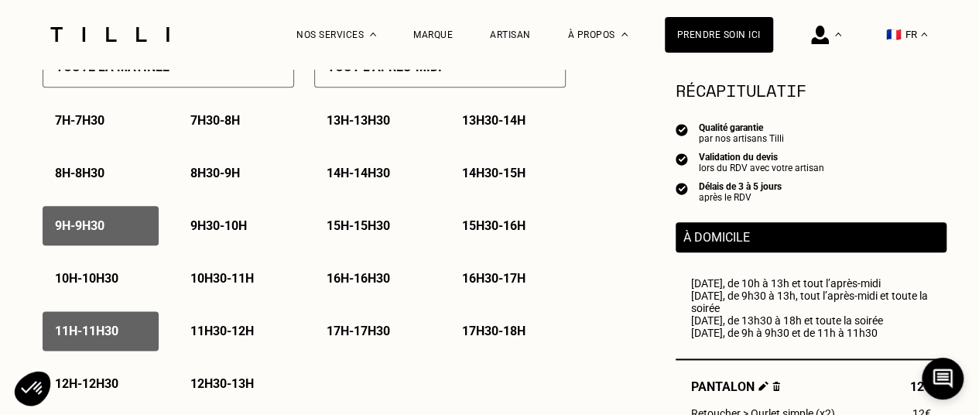
click at [101, 278] on p "10h - 10h30" at bounding box center [86, 278] width 63 height 15
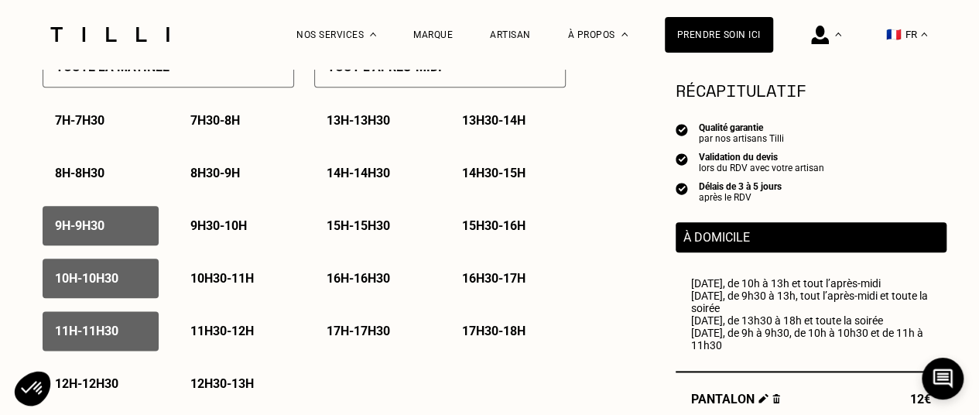
click at [212, 267] on div "10h30 - 11h" at bounding box center [236, 278] width 116 height 39
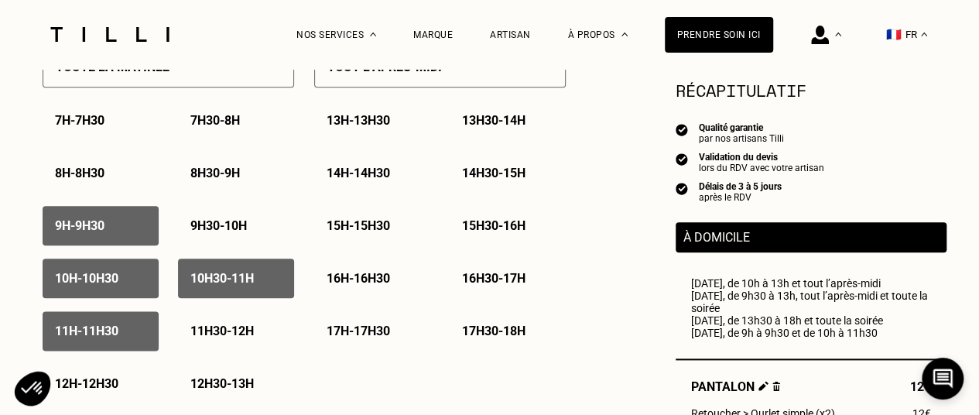
click at [217, 240] on div "9h30 - 10h" at bounding box center [236, 225] width 116 height 39
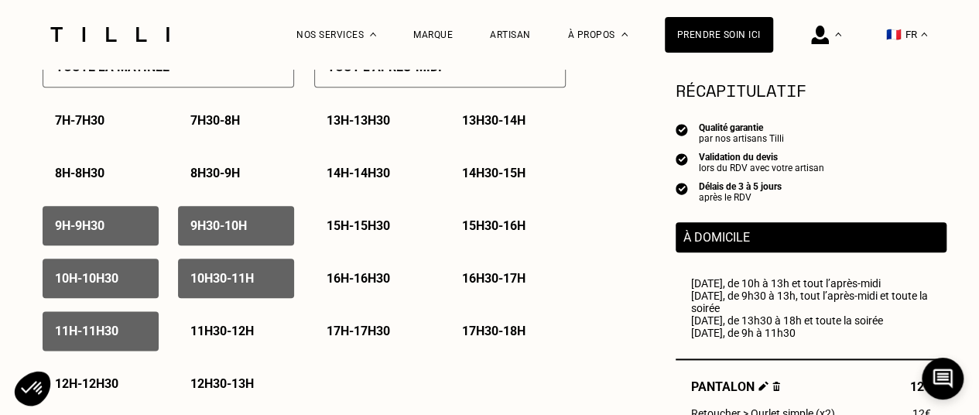
click at [388, 222] on p "15h - 15h30" at bounding box center [358, 225] width 63 height 15
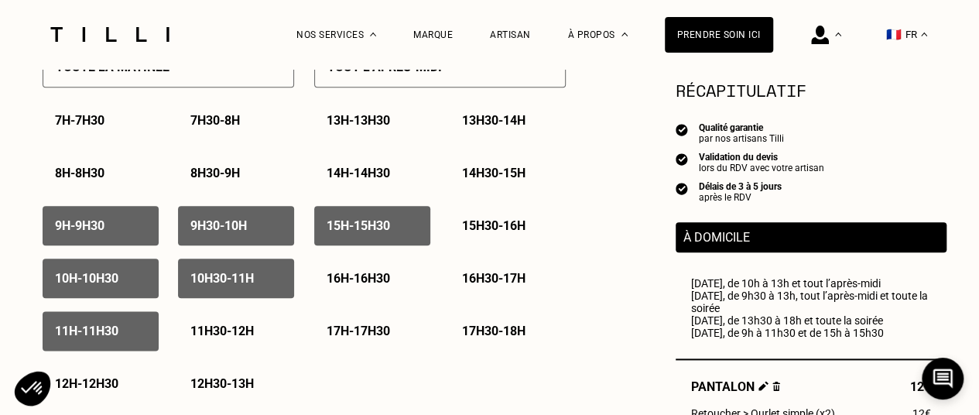
click at [489, 218] on div "15h30 - 16h" at bounding box center [508, 225] width 116 height 39
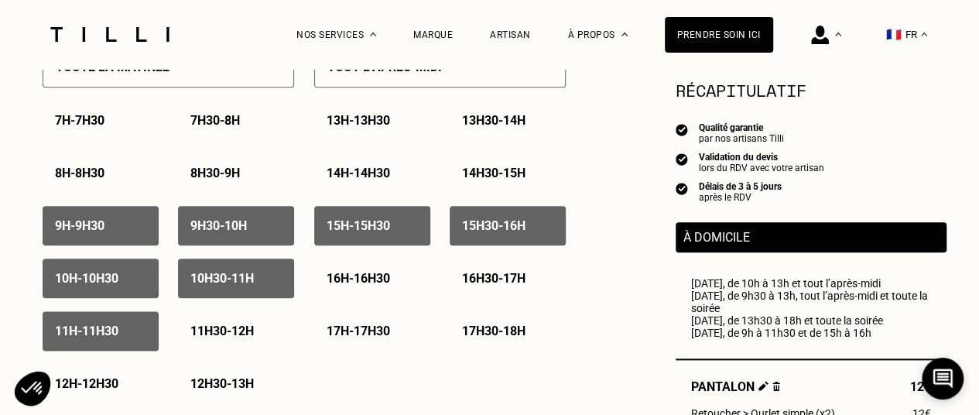
click at [362, 279] on p "16h - 16h30" at bounding box center [358, 278] width 63 height 15
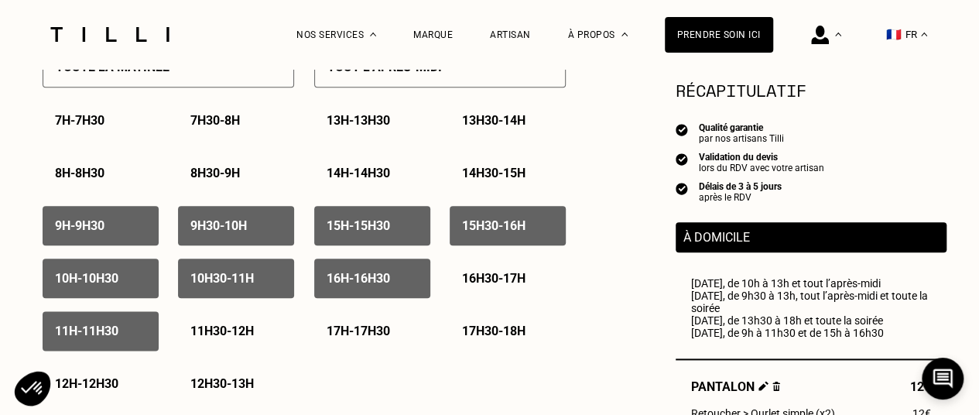
click at [362, 332] on p "17h - 17h30" at bounding box center [358, 331] width 63 height 15
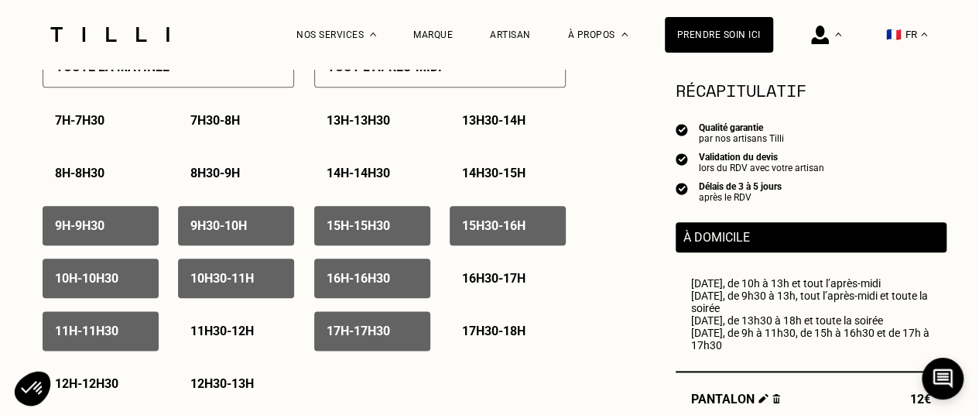
click at [475, 331] on p "17h30 - 18h" at bounding box center [493, 331] width 63 height 15
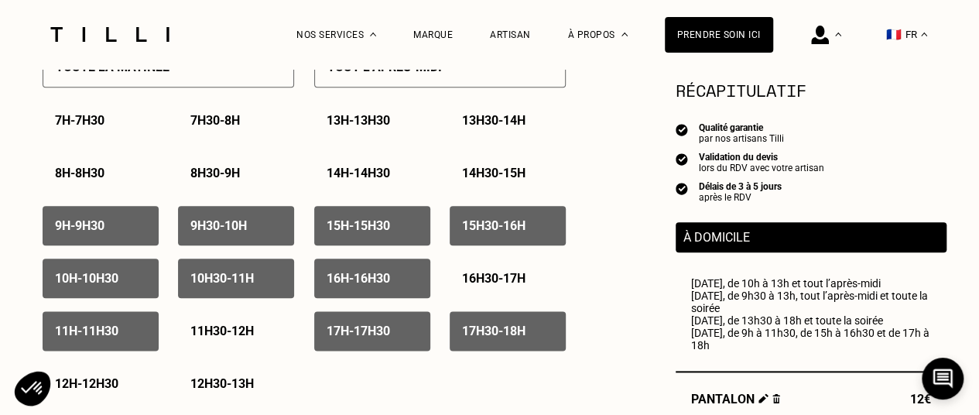
click at [494, 282] on p "16h30 - 17h" at bounding box center [493, 278] width 63 height 15
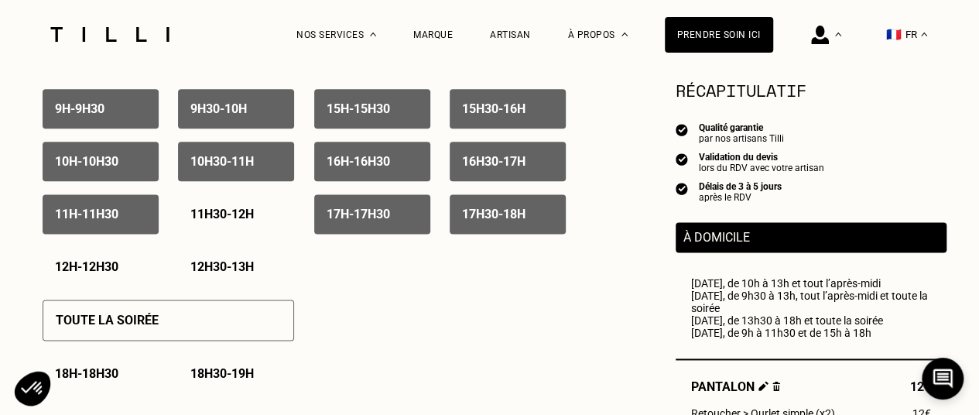
scroll to position [915, 0]
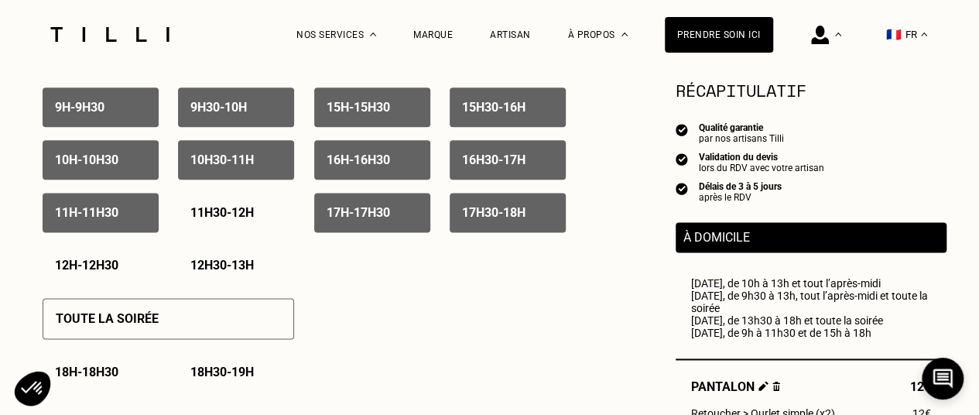
click at [238, 335] on div "Toute la soirée" at bounding box center [169, 318] width 252 height 41
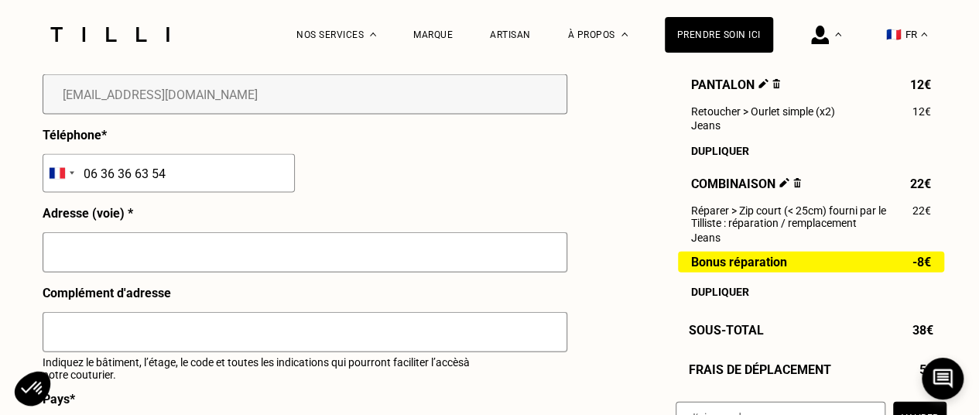
scroll to position [1611, 0]
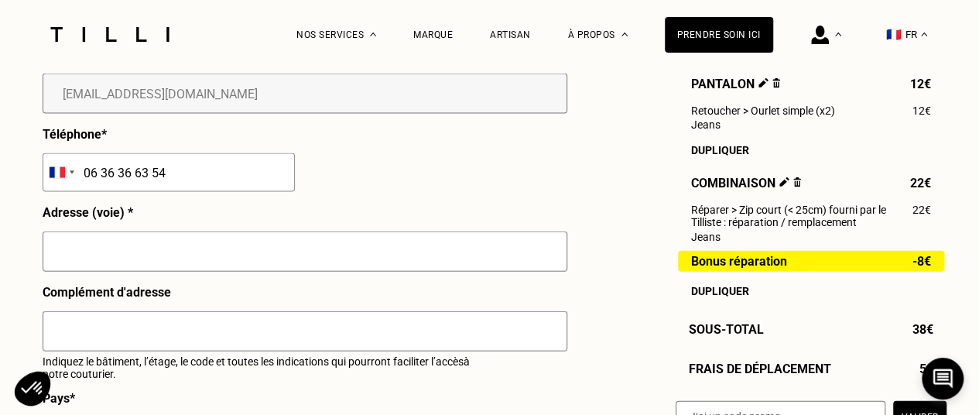
click at [324, 262] on input "text" at bounding box center [305, 251] width 525 height 40
type input "[STREET_ADDRESS]"
type input "Maison"
type input "Châtillon"
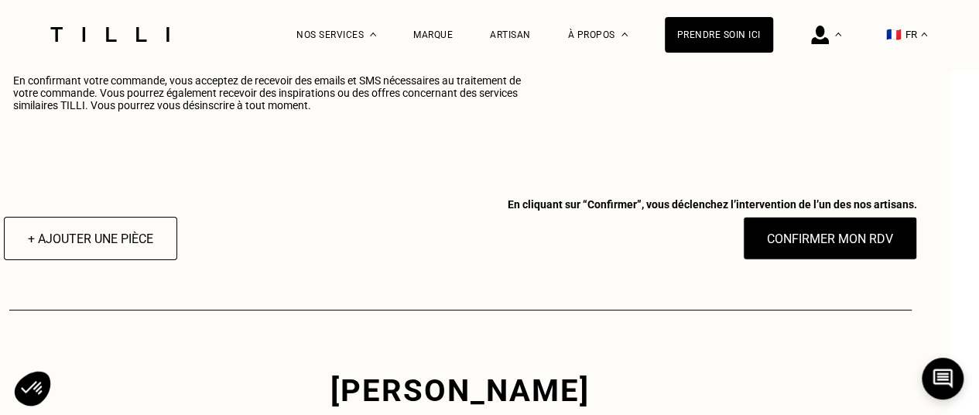
scroll to position [2106, 29]
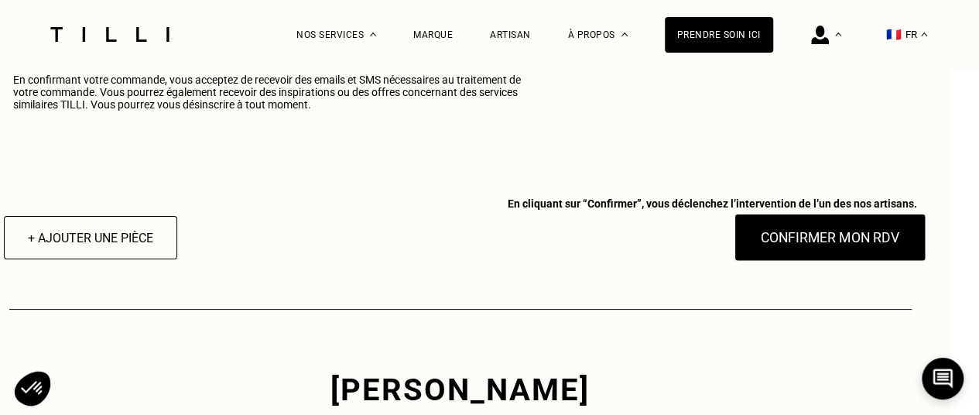
type input "[STREET_ADDRESS]*"
click at [804, 241] on button "Confirmer mon RDV" at bounding box center [830, 238] width 192 height 48
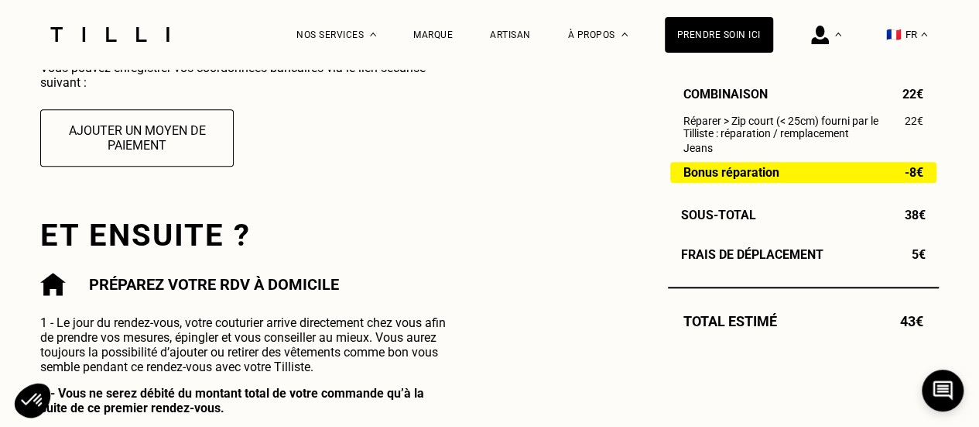
scroll to position [637, 0]
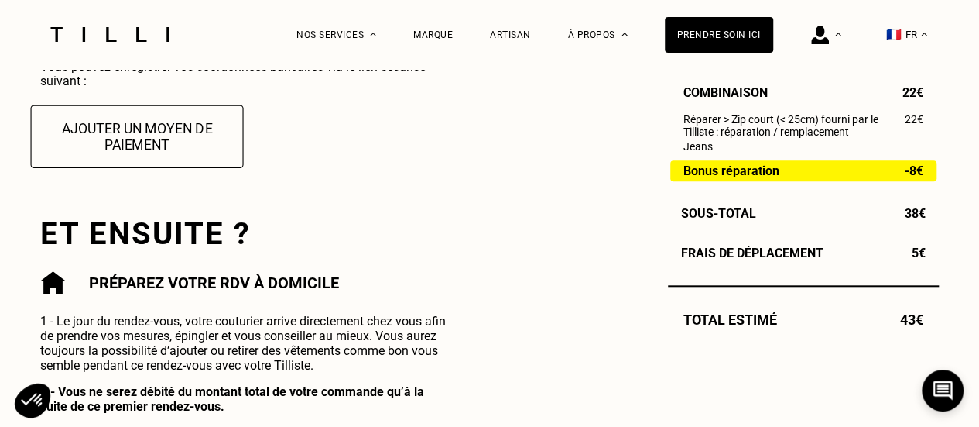
click at [188, 155] on button "Ajouter un moyen de paiement" at bounding box center [137, 136] width 213 height 63
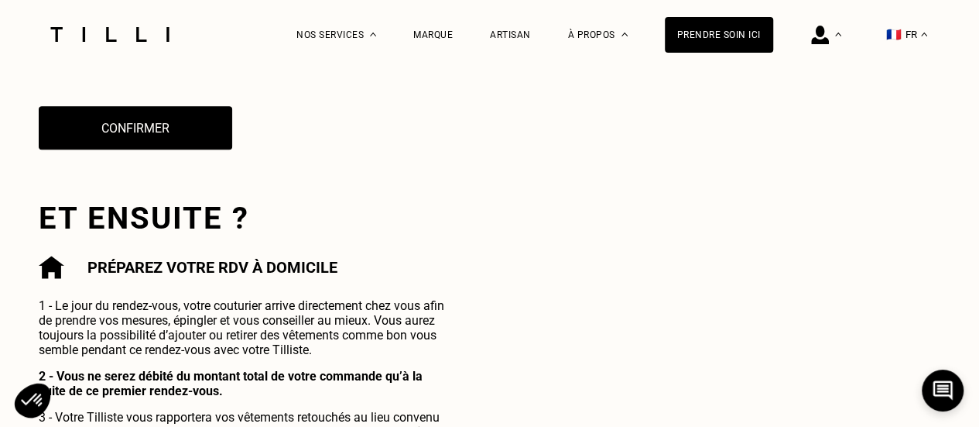
scroll to position [771, 0]
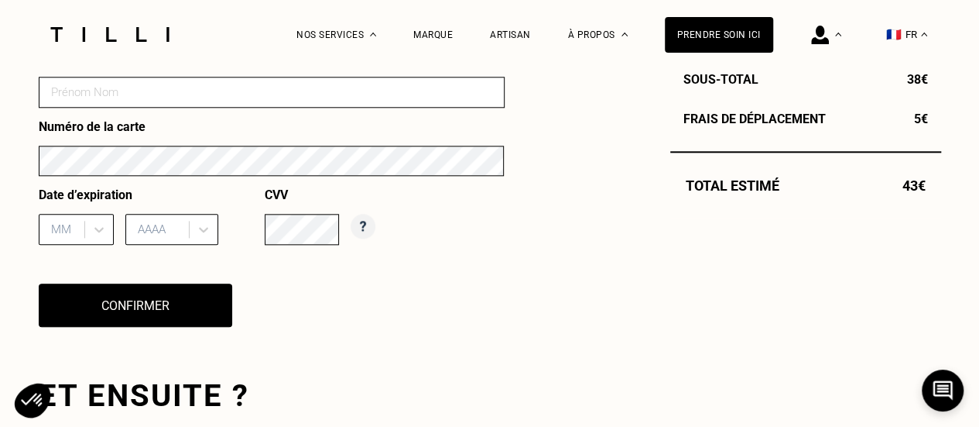
click at [237, 100] on input at bounding box center [272, 92] width 466 height 31
type input "[PERSON_NAME]"
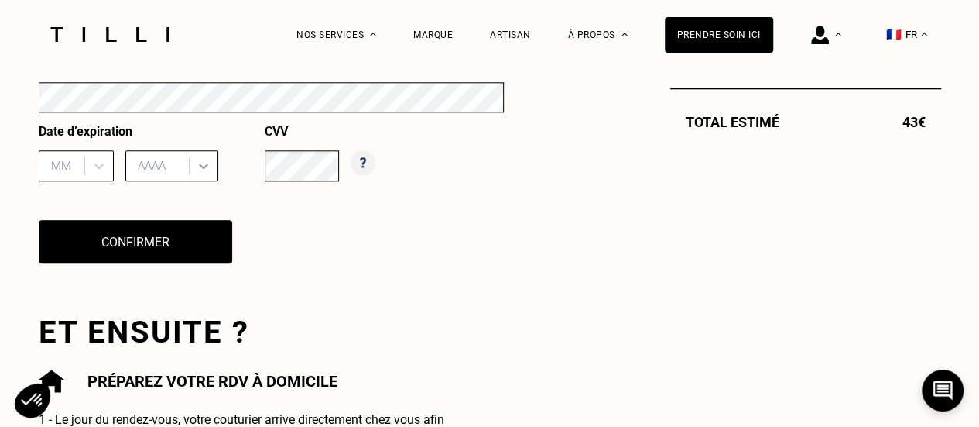
click at [204, 181] on div "AAAA" at bounding box center [171, 165] width 93 height 31
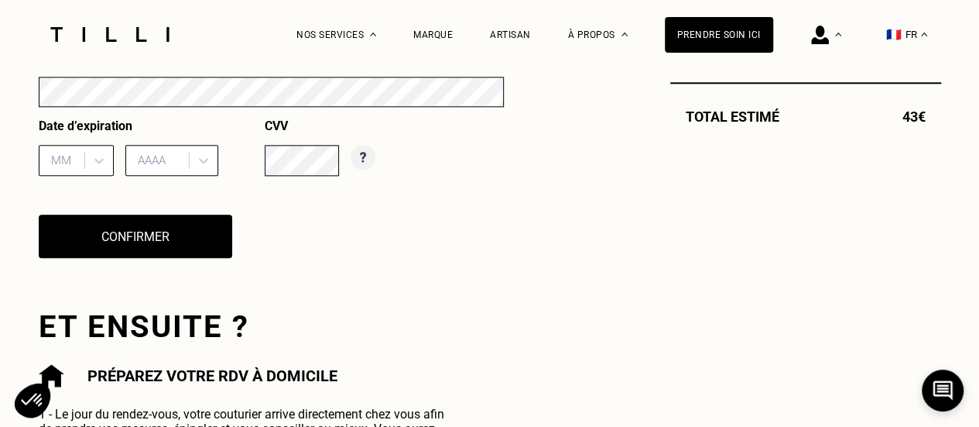
click at [430, 258] on div "Nom du titulaire de la carte [PERSON_NAME] Numéro de la carte Date d’expiration…" at bounding box center [272, 129] width 466 height 296
click at [60, 166] on div at bounding box center [64, 160] width 26 height 17
type input "09"
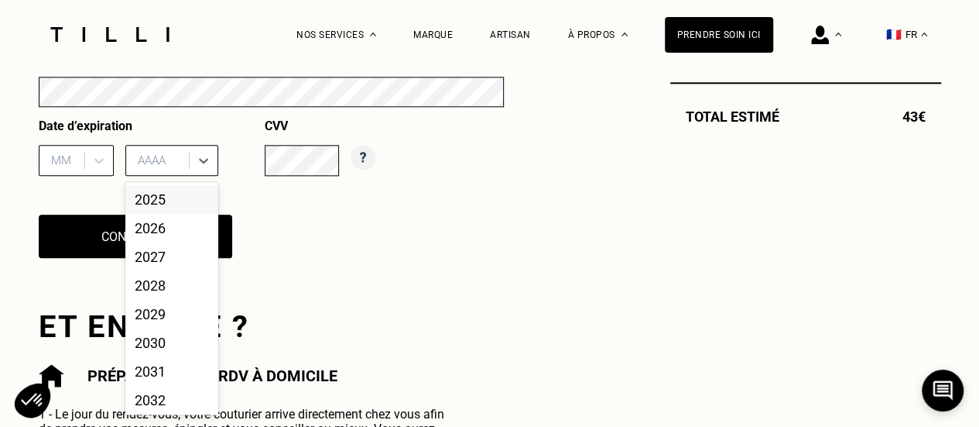
click at [150, 163] on div at bounding box center [159, 160] width 43 height 17
click at [152, 293] on div "2028" at bounding box center [171, 285] width 93 height 29
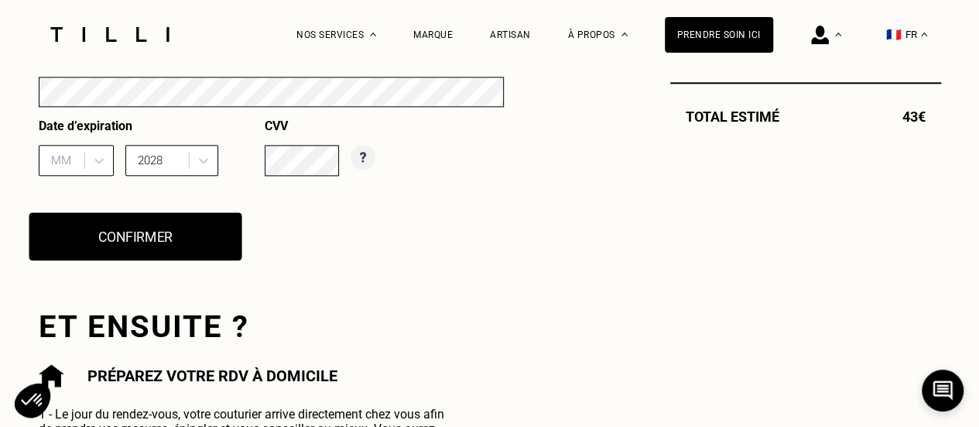
click at [152, 251] on button "Confirmer" at bounding box center [135, 236] width 213 height 48
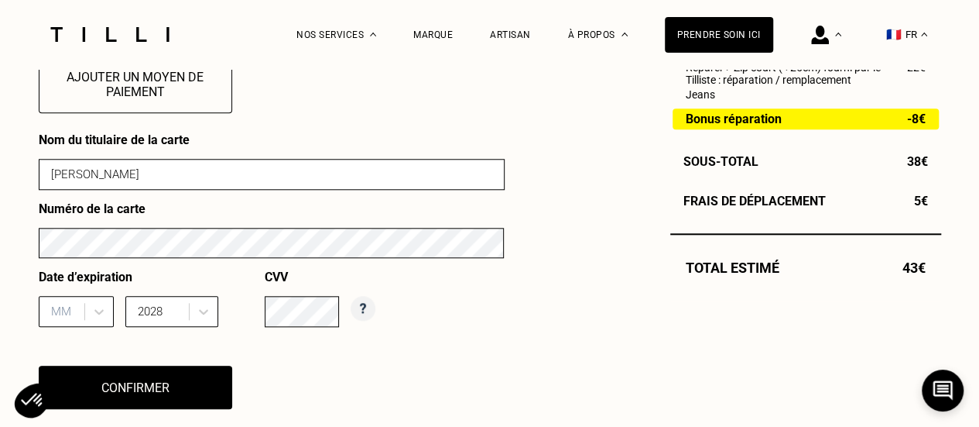
scroll to position [690, 0]
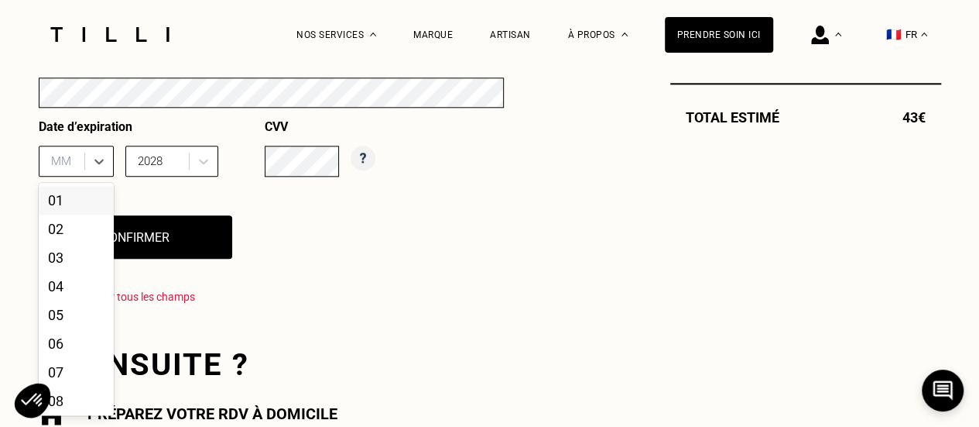
click at [72, 177] on div "12 results available. Use Up and Down to choose options, press Enter to select …" at bounding box center [76, 161] width 75 height 31
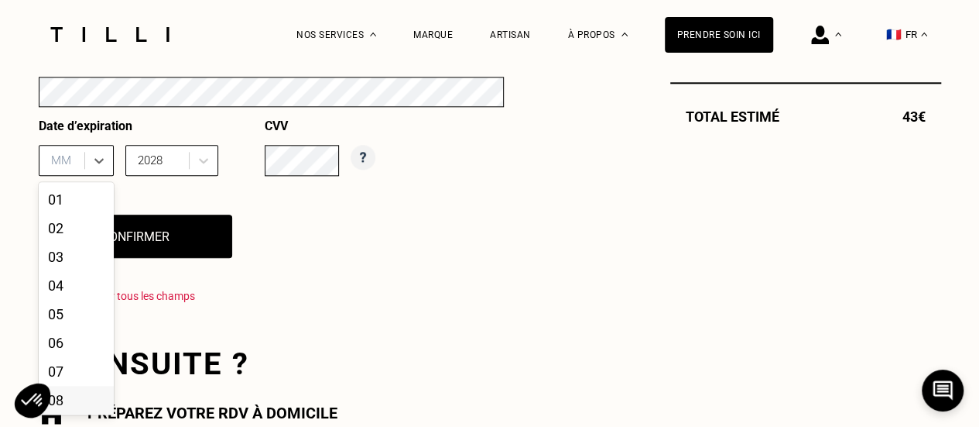
scroll to position [31, 0]
type input "3"
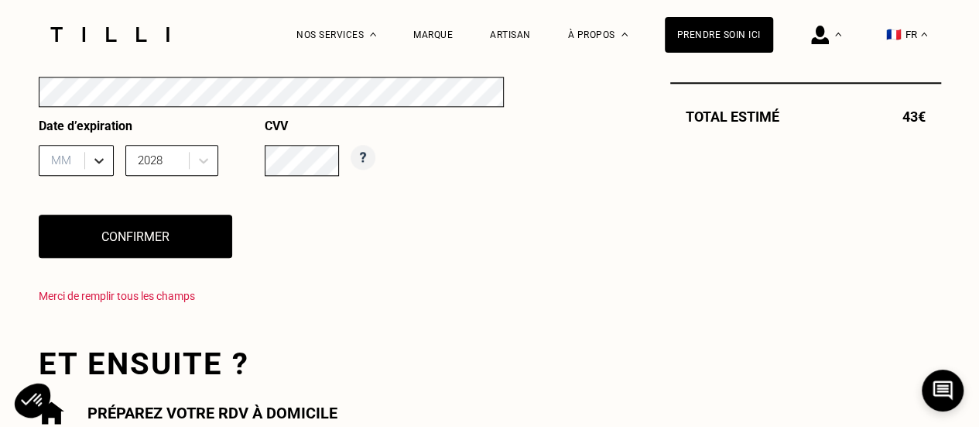
click at [102, 163] on icon at bounding box center [98, 160] width 15 height 15
type input "5"
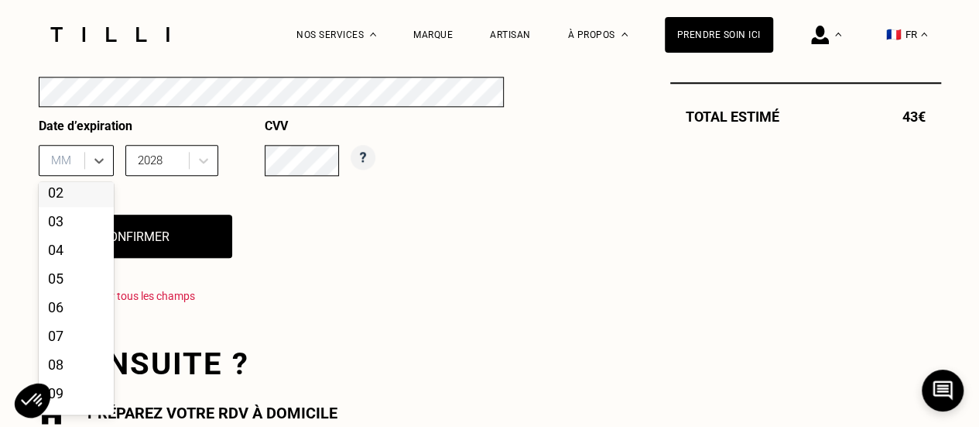
scroll to position [63, 0]
click at [60, 379] on div "09" at bounding box center [76, 365] width 75 height 29
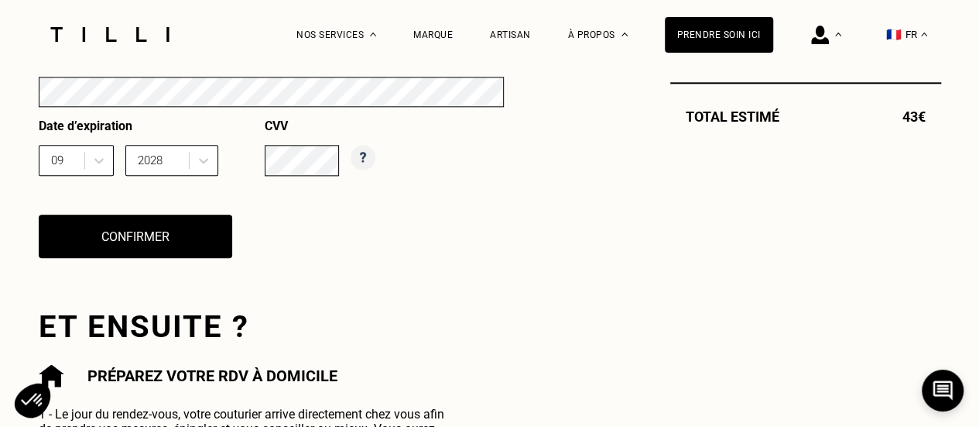
click at [180, 273] on div "Nom du titulaire de la carte [PERSON_NAME] Numéro de la carte Date d’expiration…" at bounding box center [272, 129] width 466 height 296
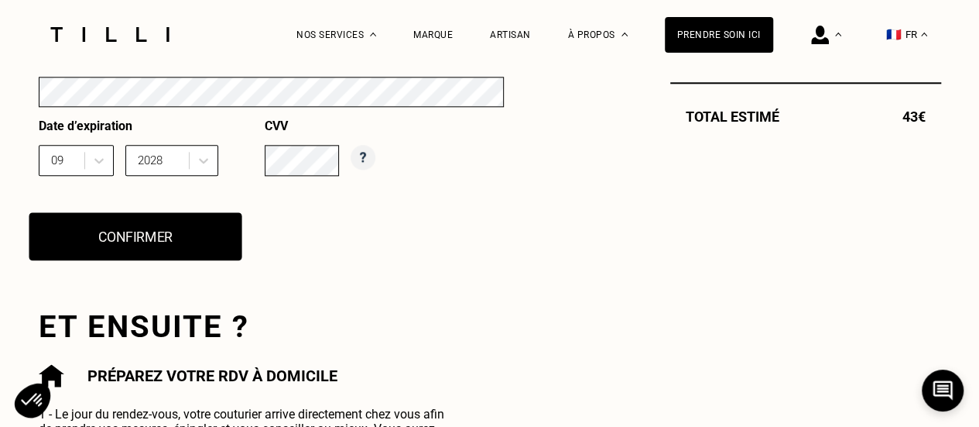
click at [204, 236] on button "Confirmer" at bounding box center [135, 236] width 213 height 48
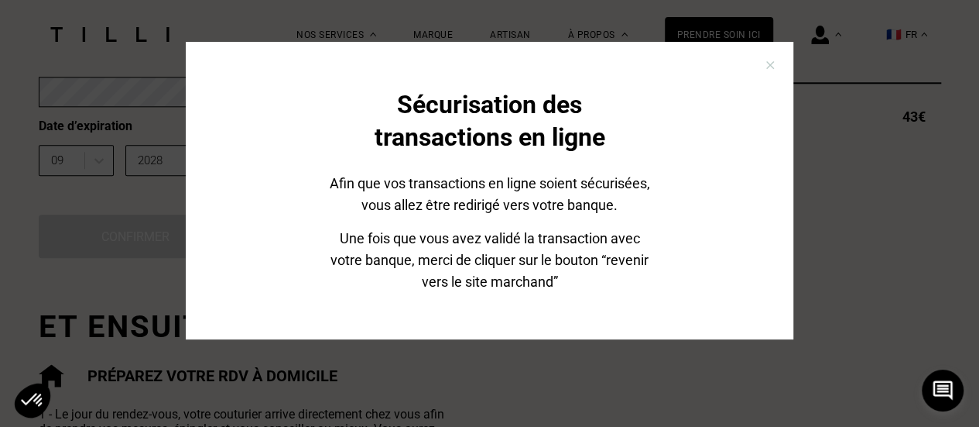
scroll to position [107, 0]
